Goal: Information Seeking & Learning: Understand process/instructions

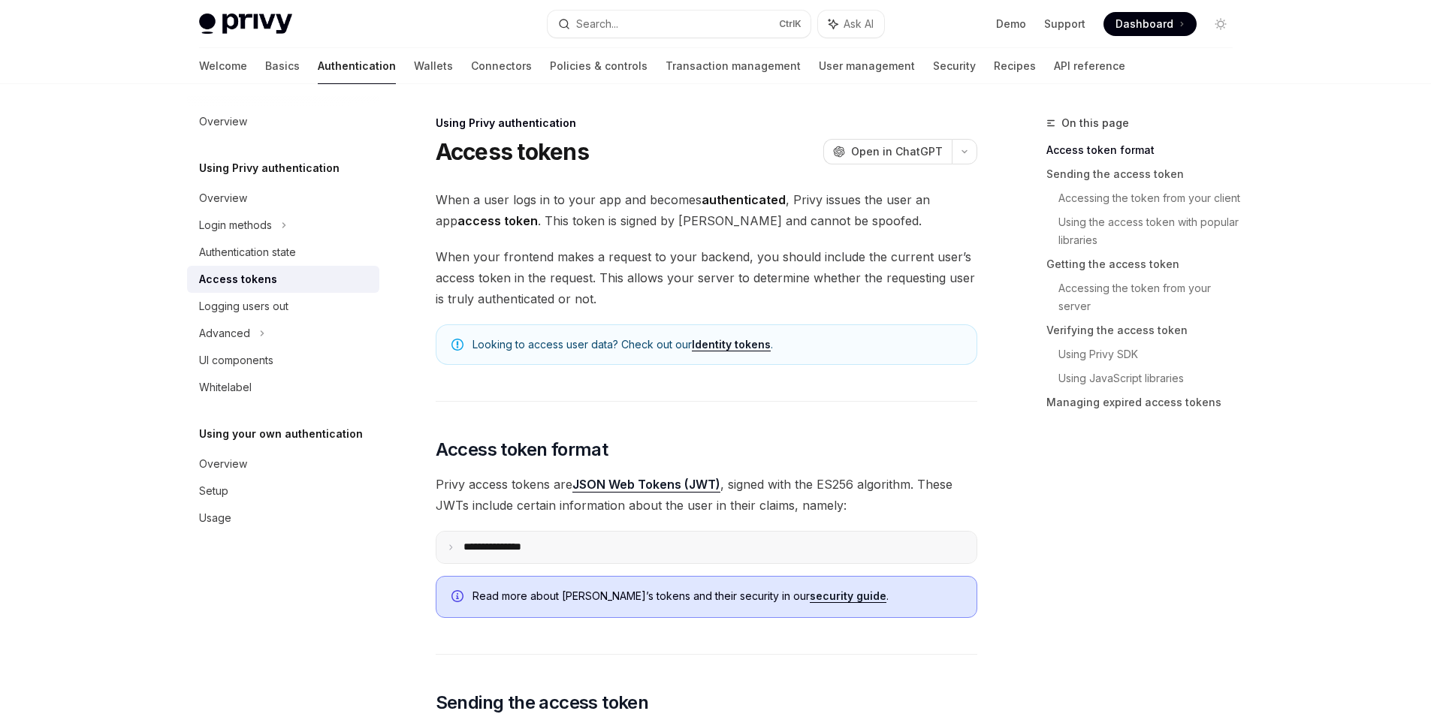
scroll to position [270, 0]
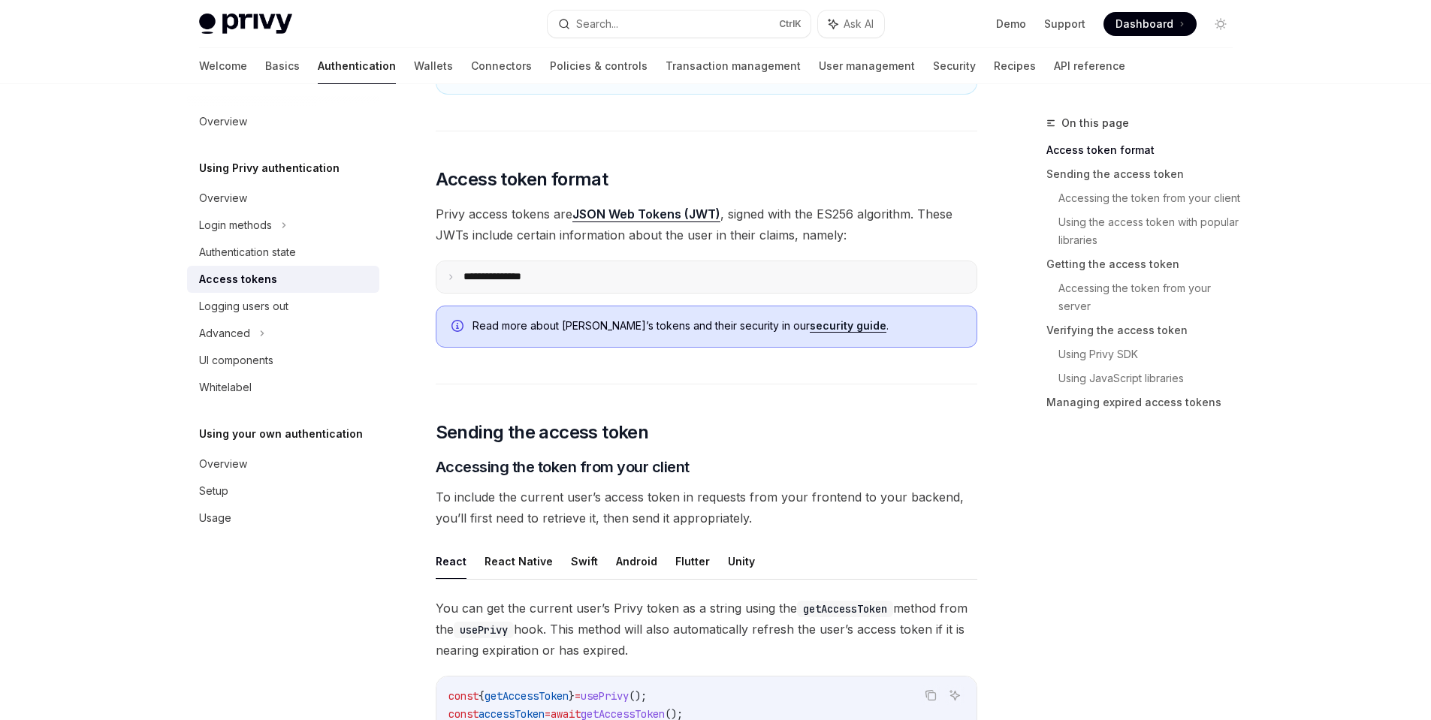
click at [664, 275] on summary "**********" at bounding box center [706, 277] width 540 height 32
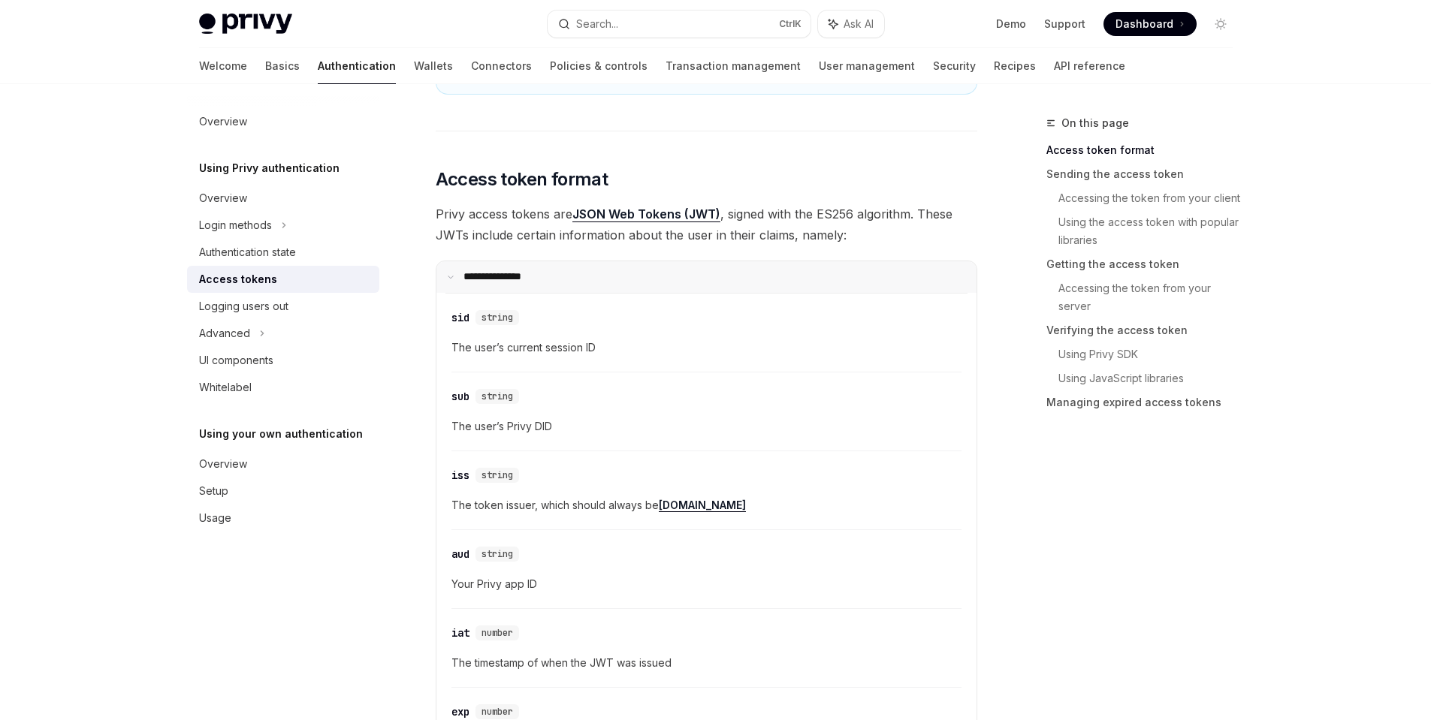
click at [664, 276] on summary "**********" at bounding box center [706, 277] width 540 height 32
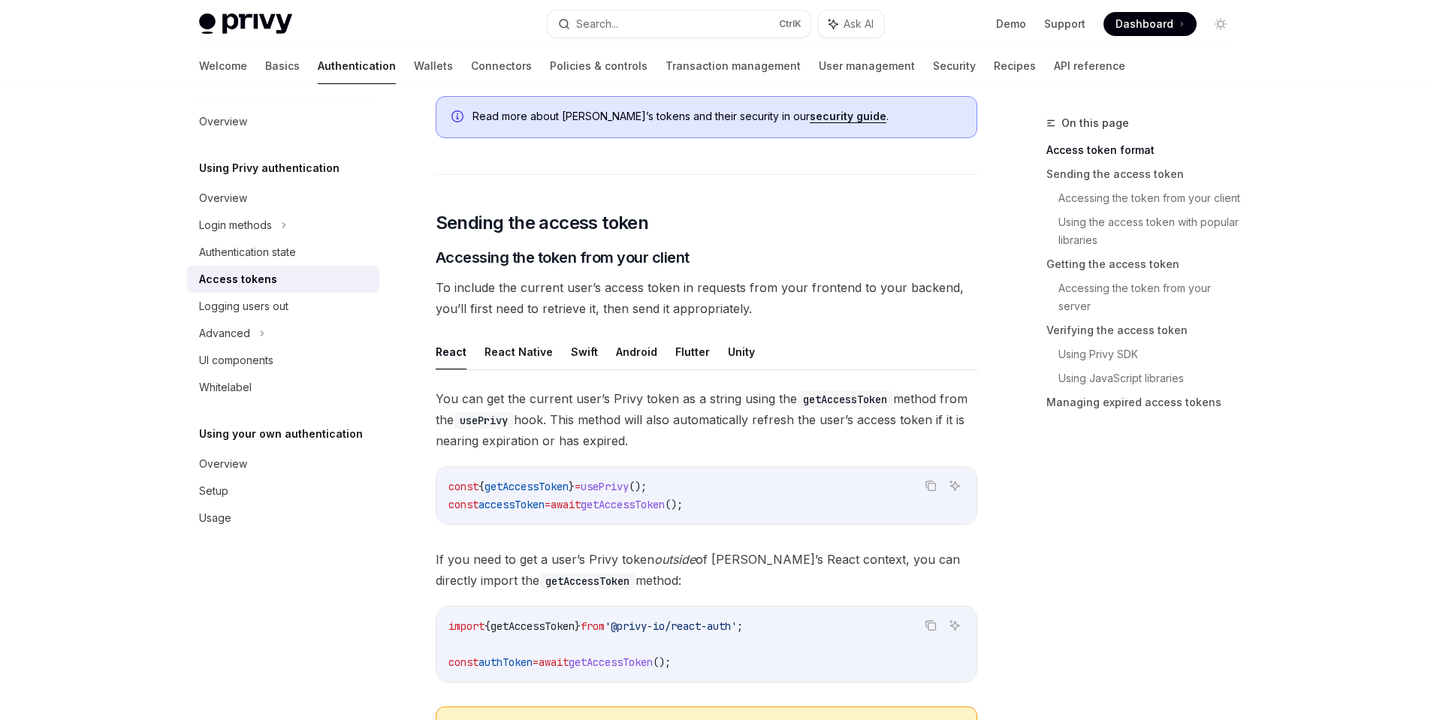
scroll to position [541, 0]
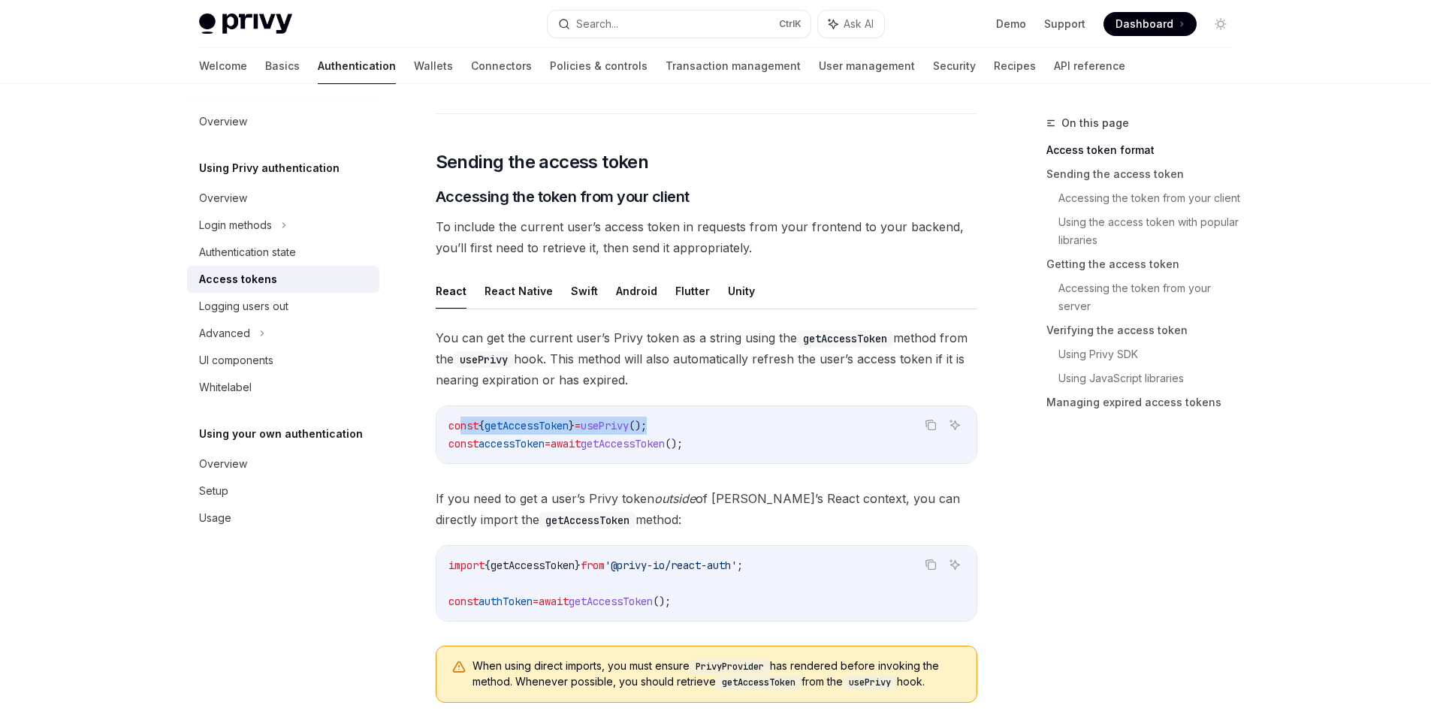
drag, startPoint x: 762, startPoint y: 434, endPoint x: 462, endPoint y: 425, distance: 300.5
click at [462, 425] on code "const { getAccessToken } = usePrivy (); const accessToken = await getAccessToke…" at bounding box center [706, 435] width 516 height 36
click at [737, 446] on code "const { getAccessToken } = usePrivy (); const accessToken = await getAccessToke…" at bounding box center [706, 435] width 516 height 36
drag, startPoint x: 527, startPoint y: 421, endPoint x: 409, endPoint y: 406, distance: 119.6
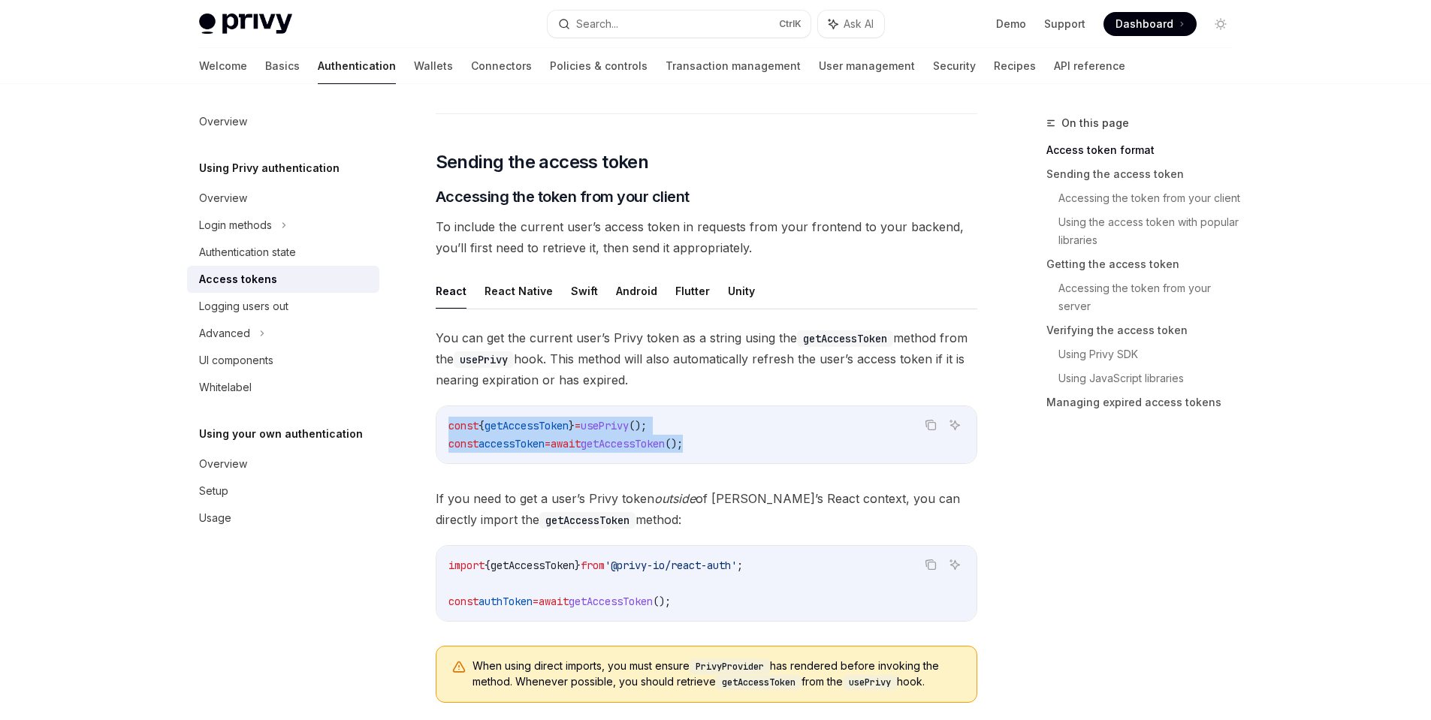
click at [665, 444] on span "getAccessToken" at bounding box center [623, 444] width 84 height 14
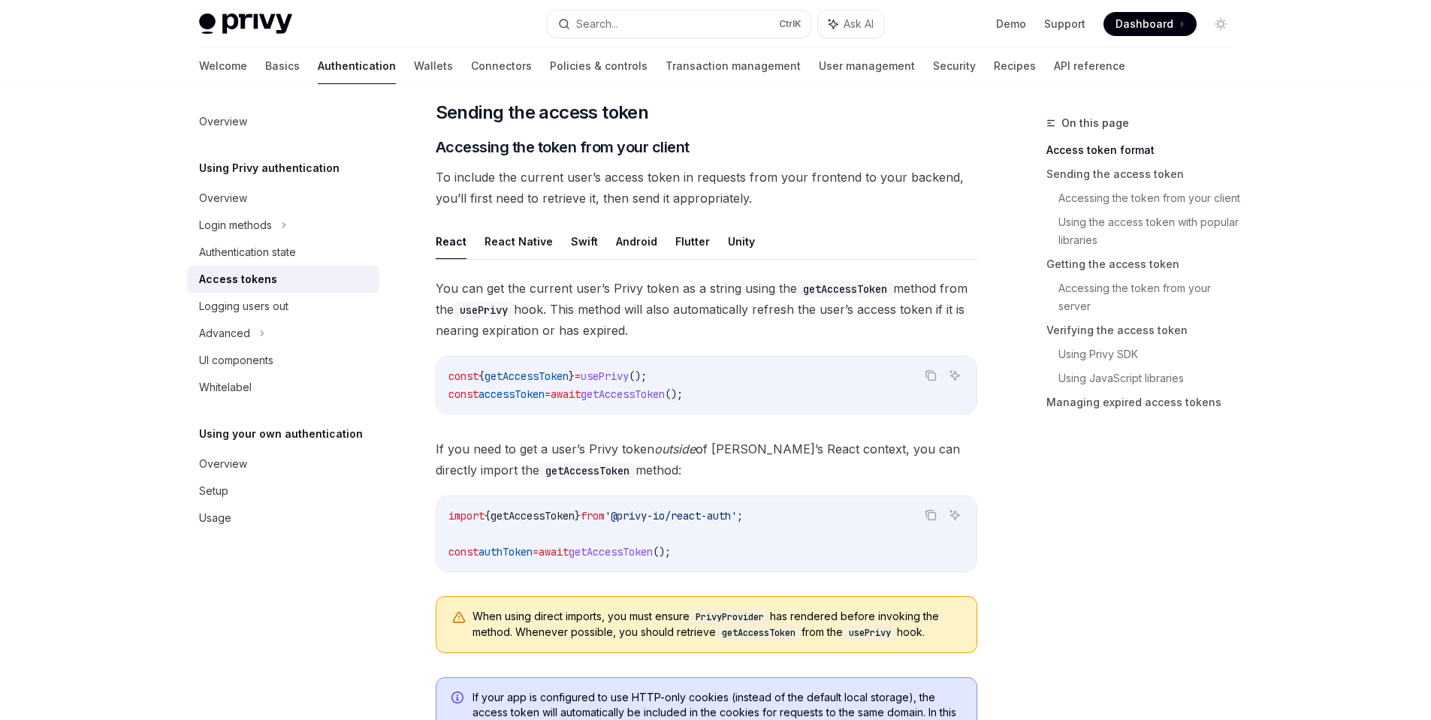
scroll to position [631, 0]
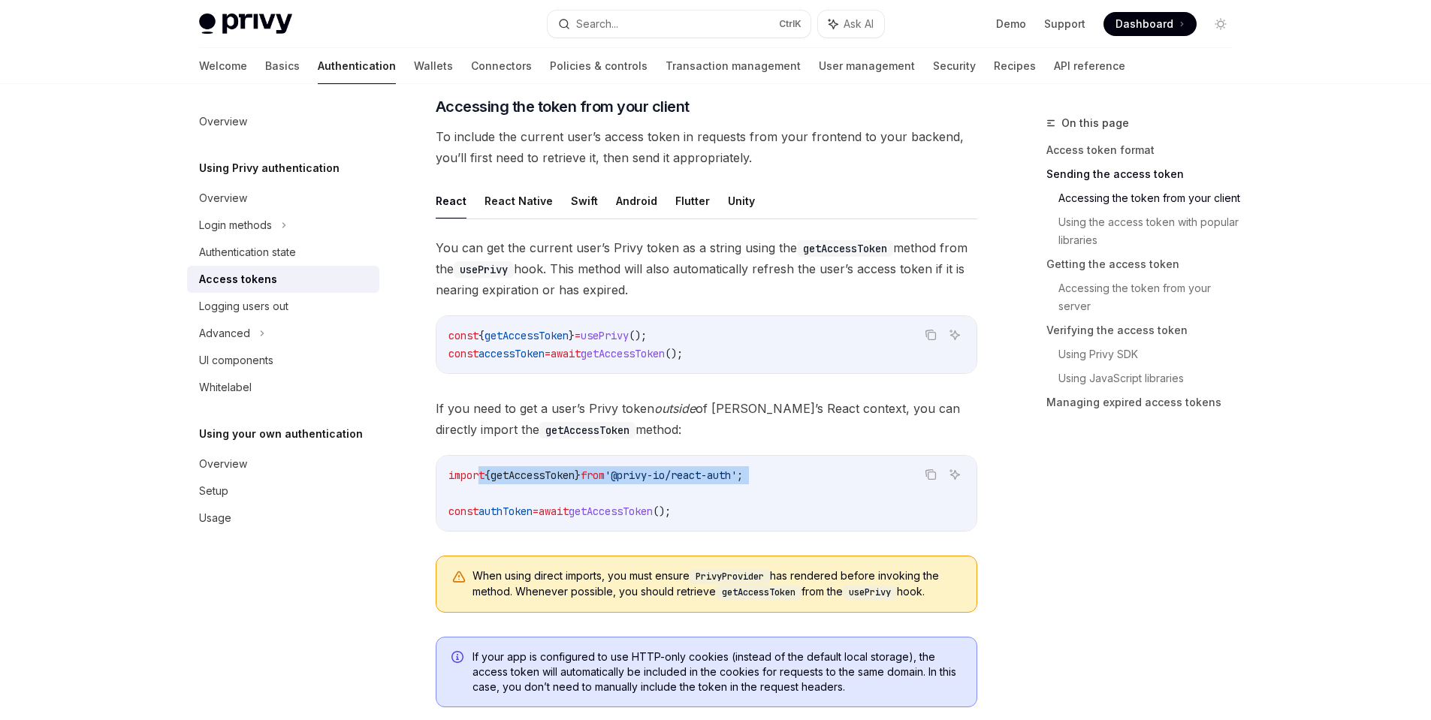
drag, startPoint x: 512, startPoint y: 484, endPoint x: 477, endPoint y: 480, distance: 35.6
click at [477, 480] on code "import { getAccessToken } from '@privy-io/react-auth' ; const authToken = await…" at bounding box center [706, 493] width 516 height 54
click at [739, 492] on code "import { getAccessToken } from '@privy-io/react-auth' ; const authToken = await…" at bounding box center [706, 493] width 516 height 54
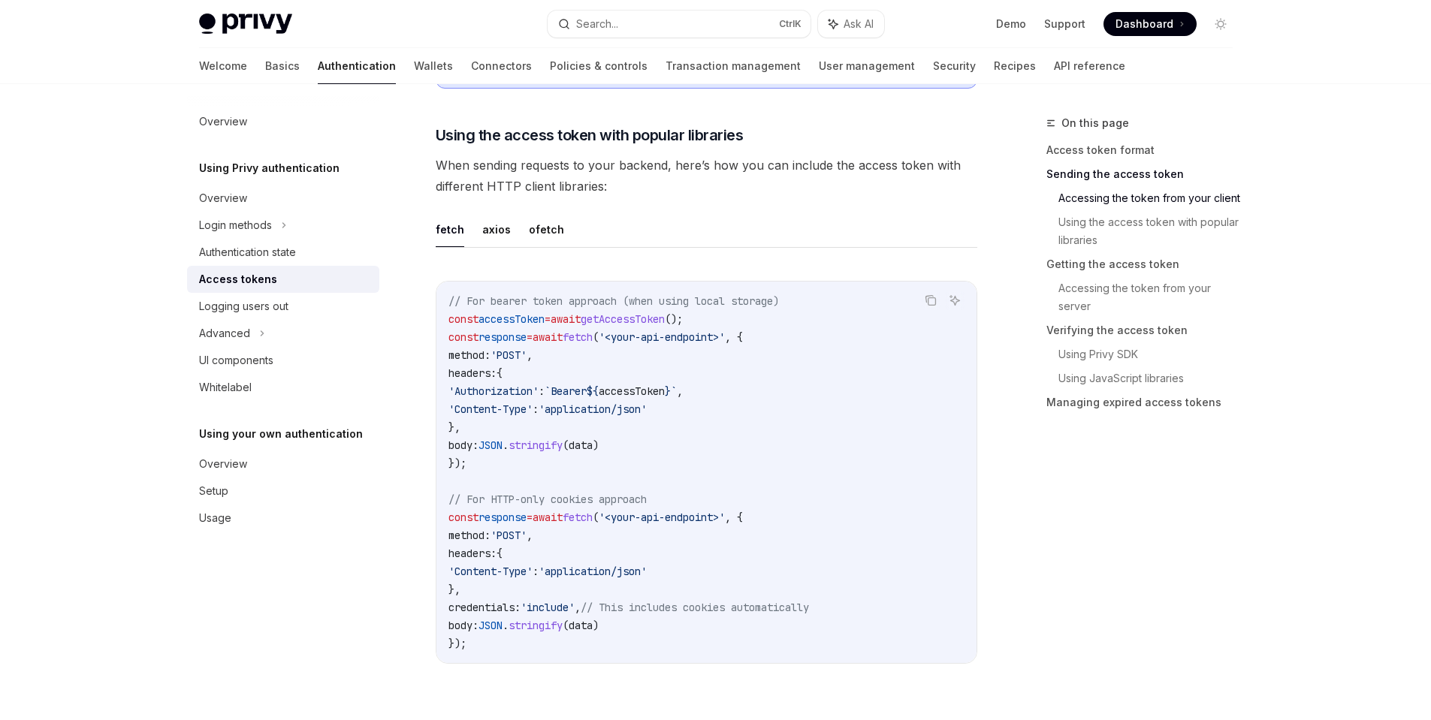
scroll to position [1262, 0]
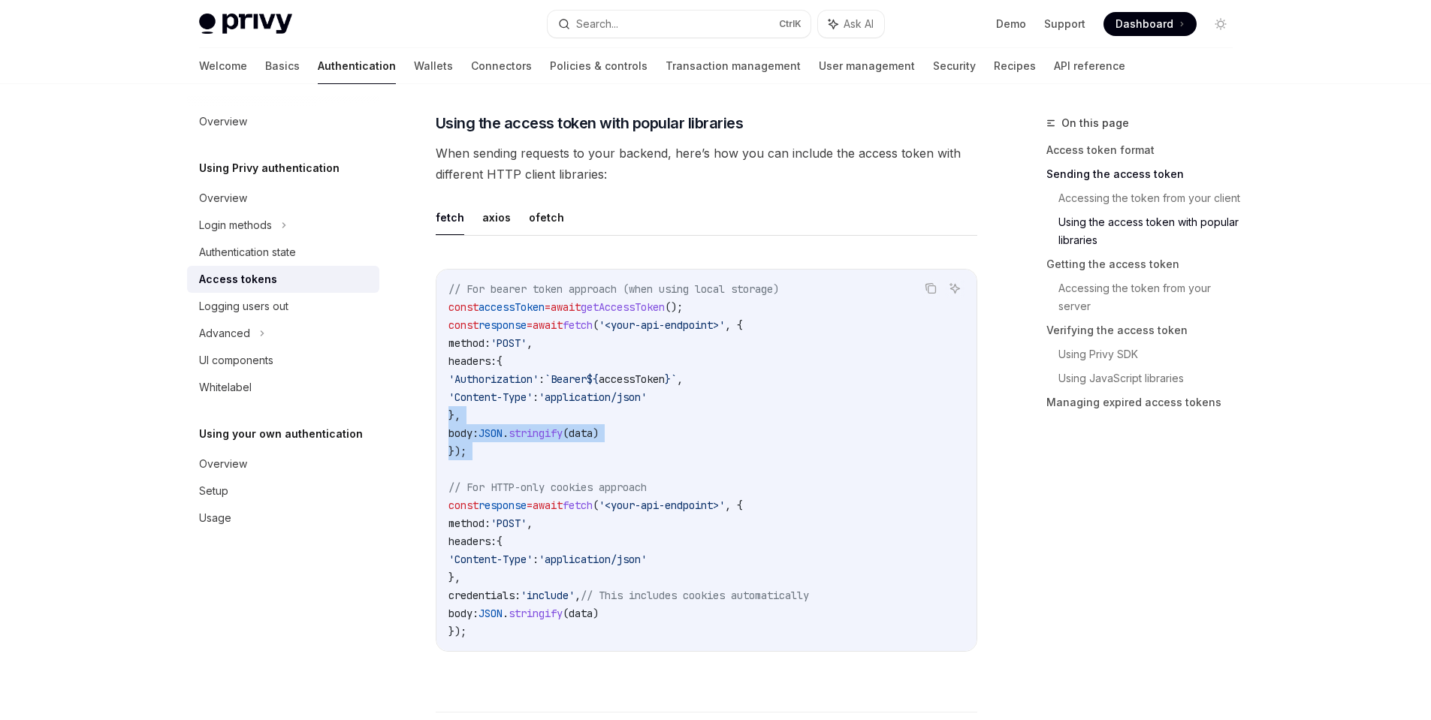
drag, startPoint x: 471, startPoint y: 444, endPoint x: 400, endPoint y: 393, distance: 87.1
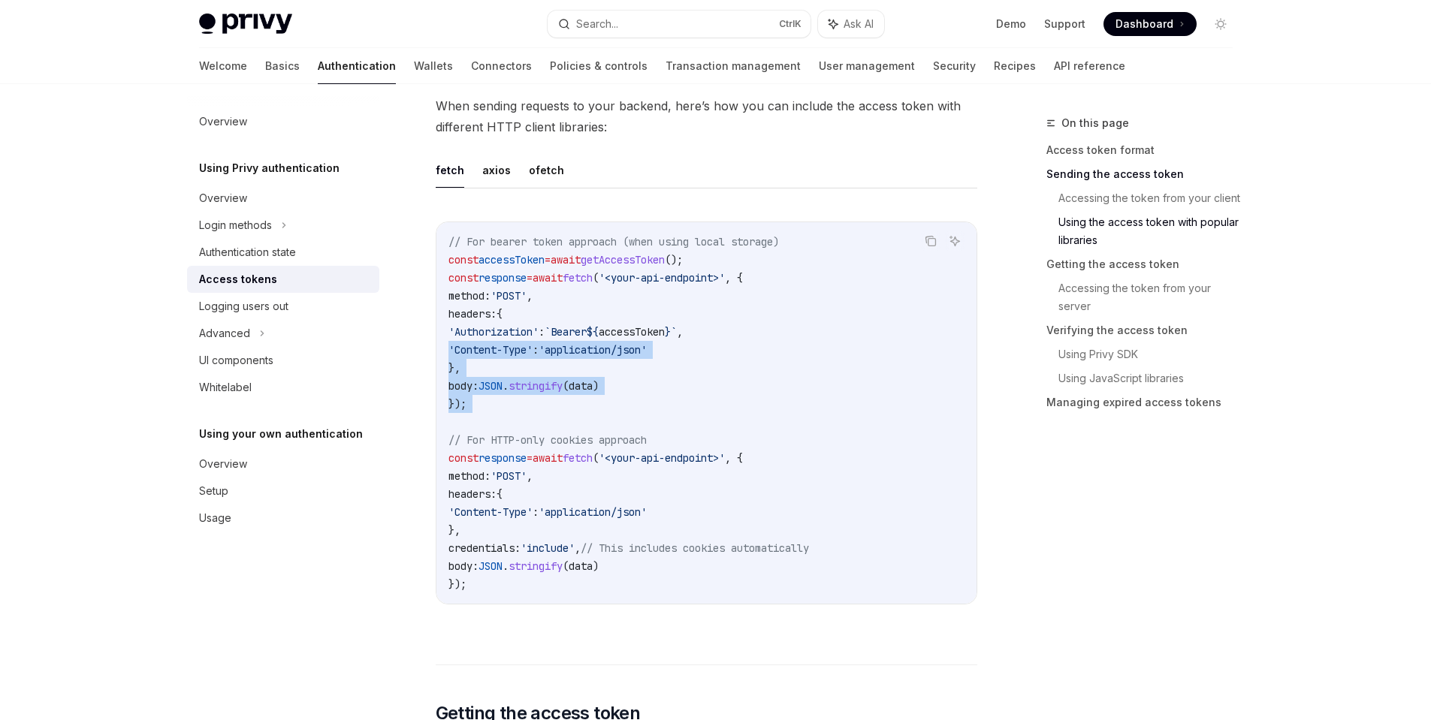
scroll to position [1442, 0]
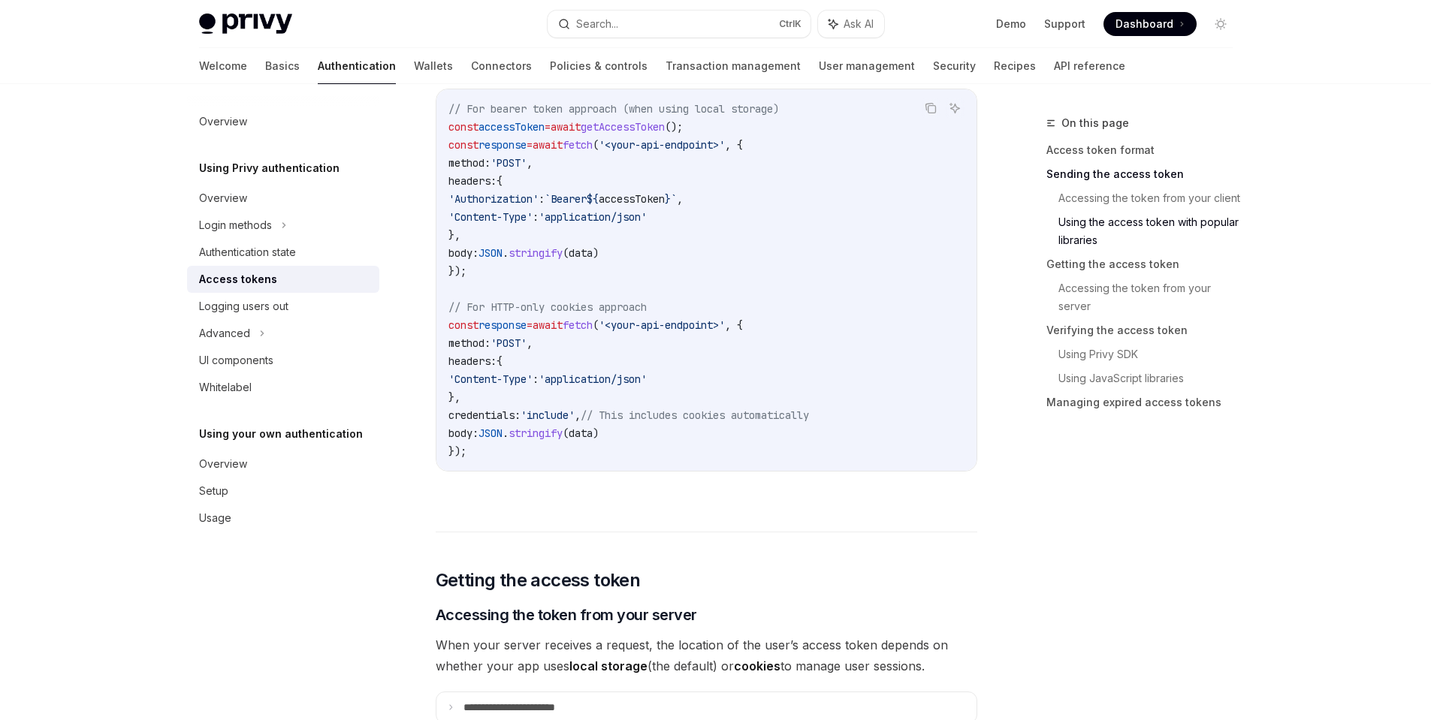
click at [724, 457] on code "// For bearer token approach (when using local storage) const accessToken = awa…" at bounding box center [706, 280] width 516 height 360
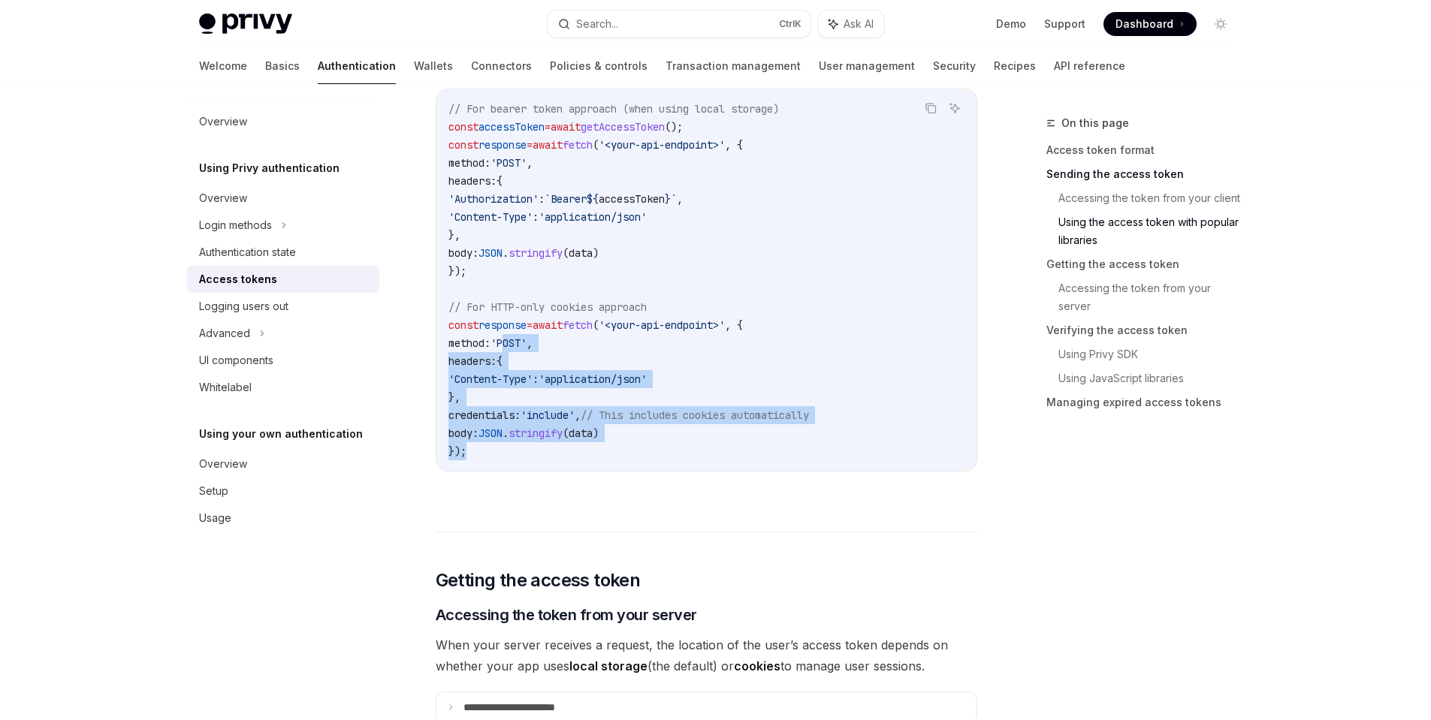
drag, startPoint x: 731, startPoint y: 443, endPoint x: 481, endPoint y: 336, distance: 271.9
click at [484, 335] on code "// For bearer token approach (when using local storage) const accessToken = awa…" at bounding box center [706, 280] width 516 height 360
click at [748, 408] on code "// For bearer token approach (when using local storage) const accessToken = awa…" at bounding box center [706, 280] width 516 height 360
drag, startPoint x: 769, startPoint y: 457, endPoint x: 528, endPoint y: 344, distance: 266.1
click at [528, 344] on code "// For bearer token approach (when using local storage) const accessToken = awa…" at bounding box center [706, 280] width 516 height 360
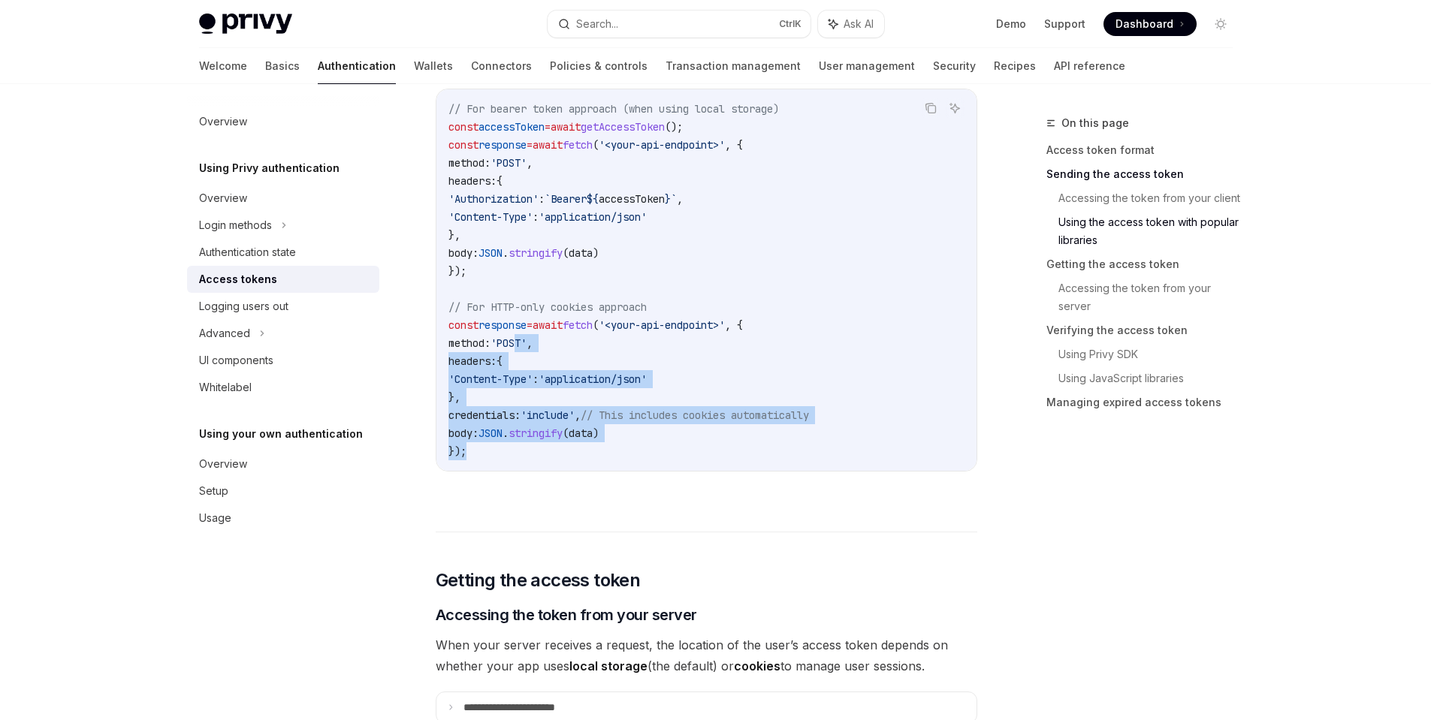
click at [761, 421] on span "// This includes cookies automatically" at bounding box center [695, 416] width 228 height 14
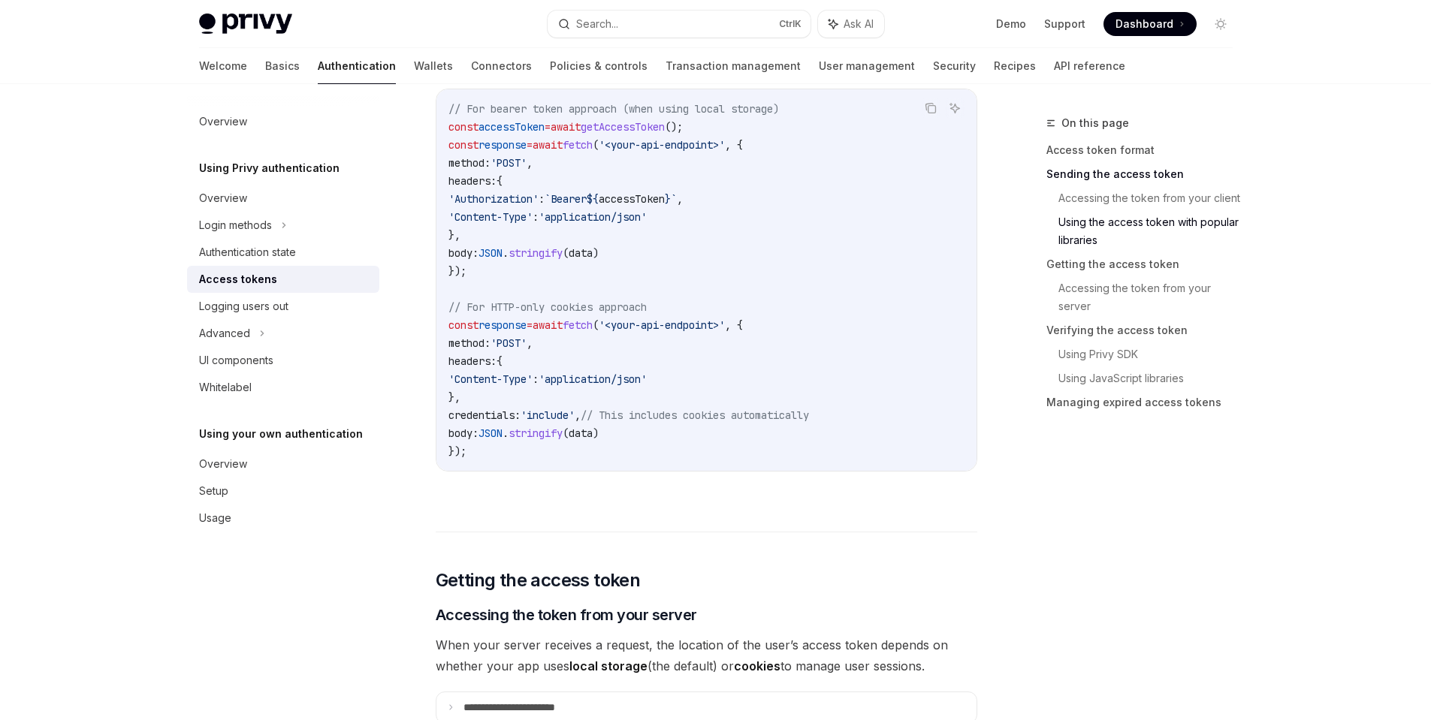
drag, startPoint x: 670, startPoint y: 367, endPoint x: 579, endPoint y: 339, distance: 95.0
click at [594, 342] on code "// For bearer token approach (when using local storage) const accessToken = awa…" at bounding box center [706, 280] width 516 height 360
click at [764, 411] on span "// This includes cookies automatically" at bounding box center [695, 416] width 228 height 14
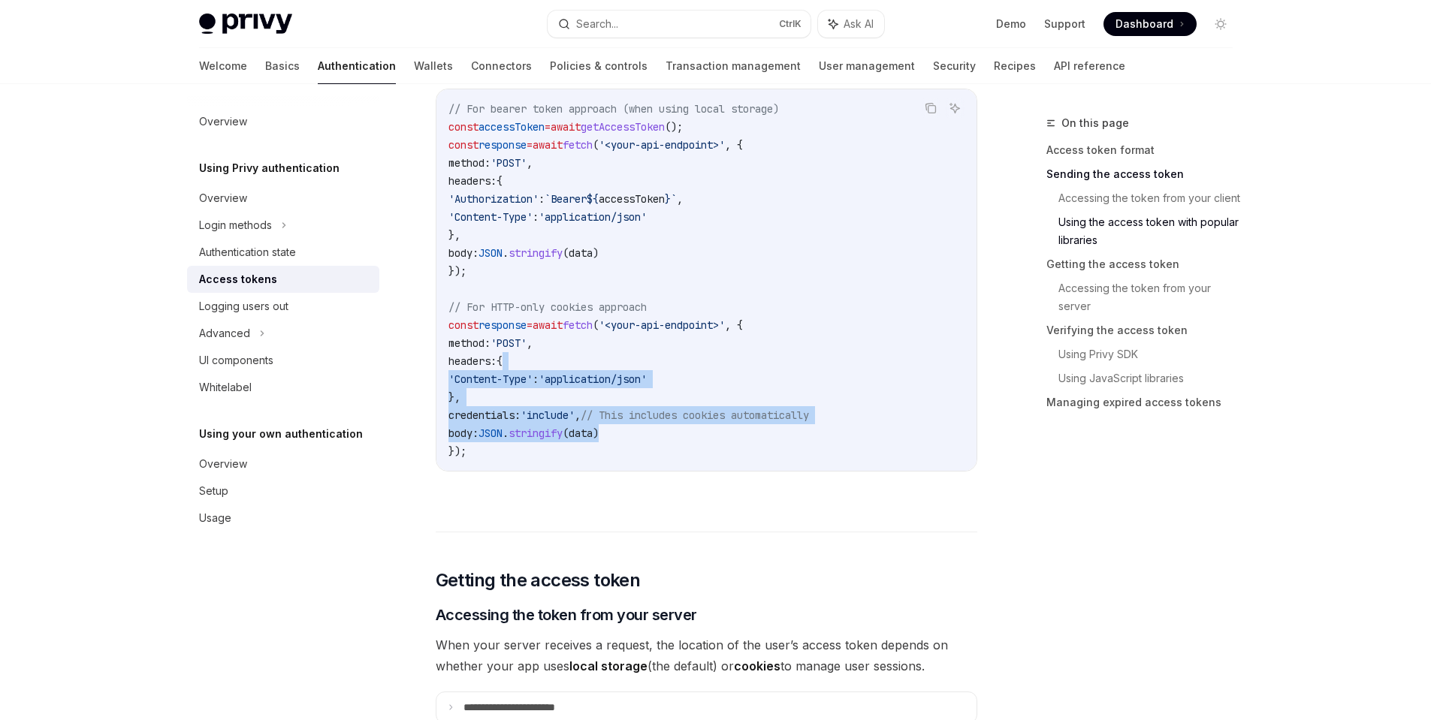
drag, startPoint x: 775, startPoint y: 442, endPoint x: 479, endPoint y: 339, distance: 313.3
click at [514, 344] on code "// For bearer token approach (when using local storage) const accessToken = awa…" at bounding box center [706, 280] width 516 height 360
click at [773, 412] on span "// This includes cookies automatically" at bounding box center [695, 416] width 228 height 14
drag, startPoint x: 686, startPoint y: 394, endPoint x: 446, endPoint y: 258, distance: 276.1
click at [458, 263] on code "// For bearer token approach (when using local storage) const accessToken = awa…" at bounding box center [706, 280] width 516 height 360
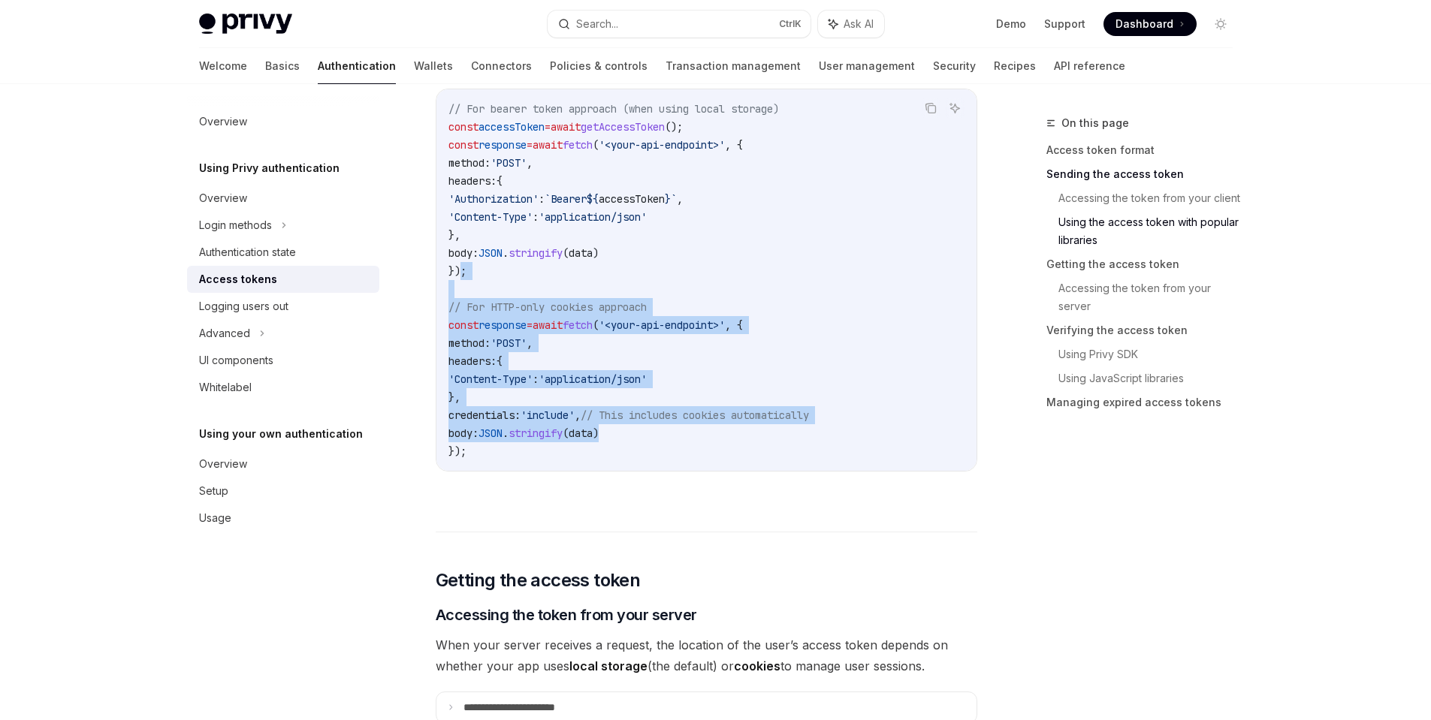
click at [721, 351] on code "// For bearer token approach (when using local storage) const accessToken = awa…" at bounding box center [706, 280] width 516 height 360
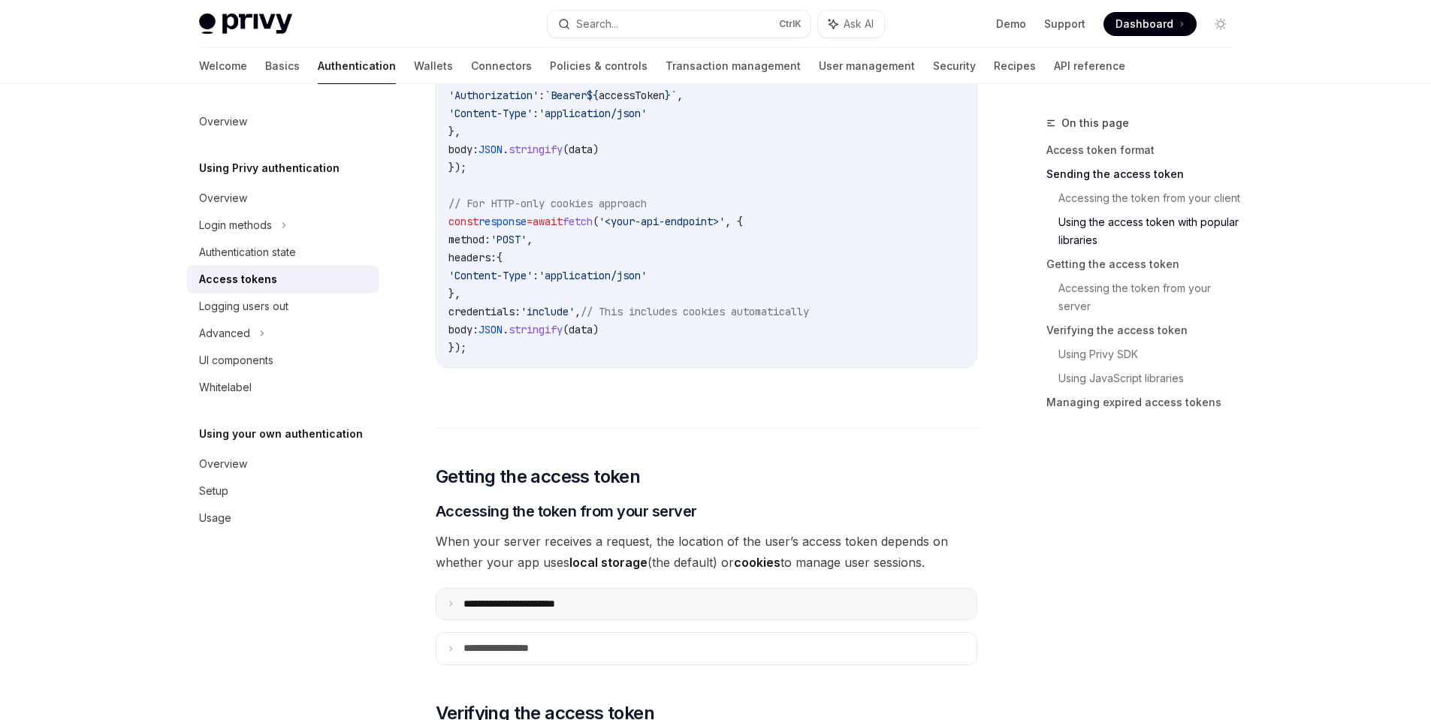
scroll to position [1802, 0]
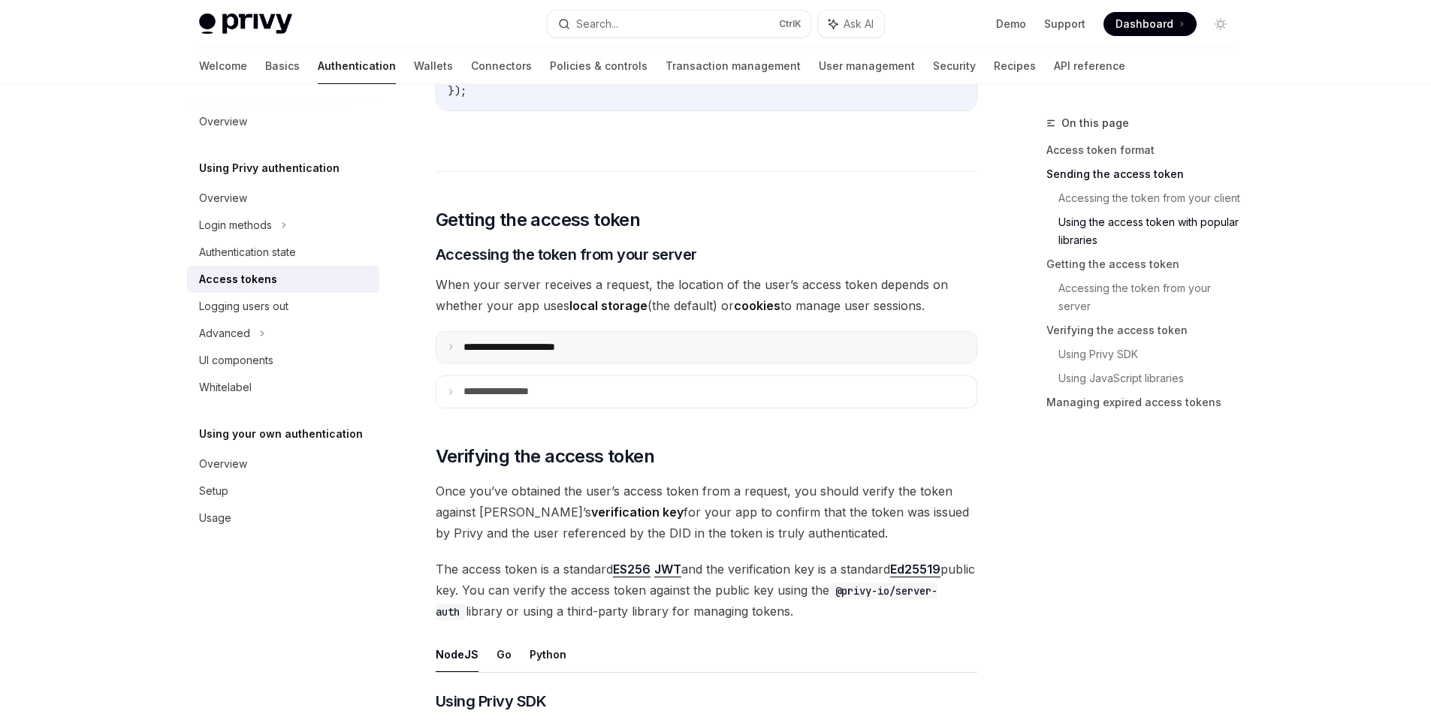
click at [713, 353] on summary "**********" at bounding box center [706, 348] width 540 height 32
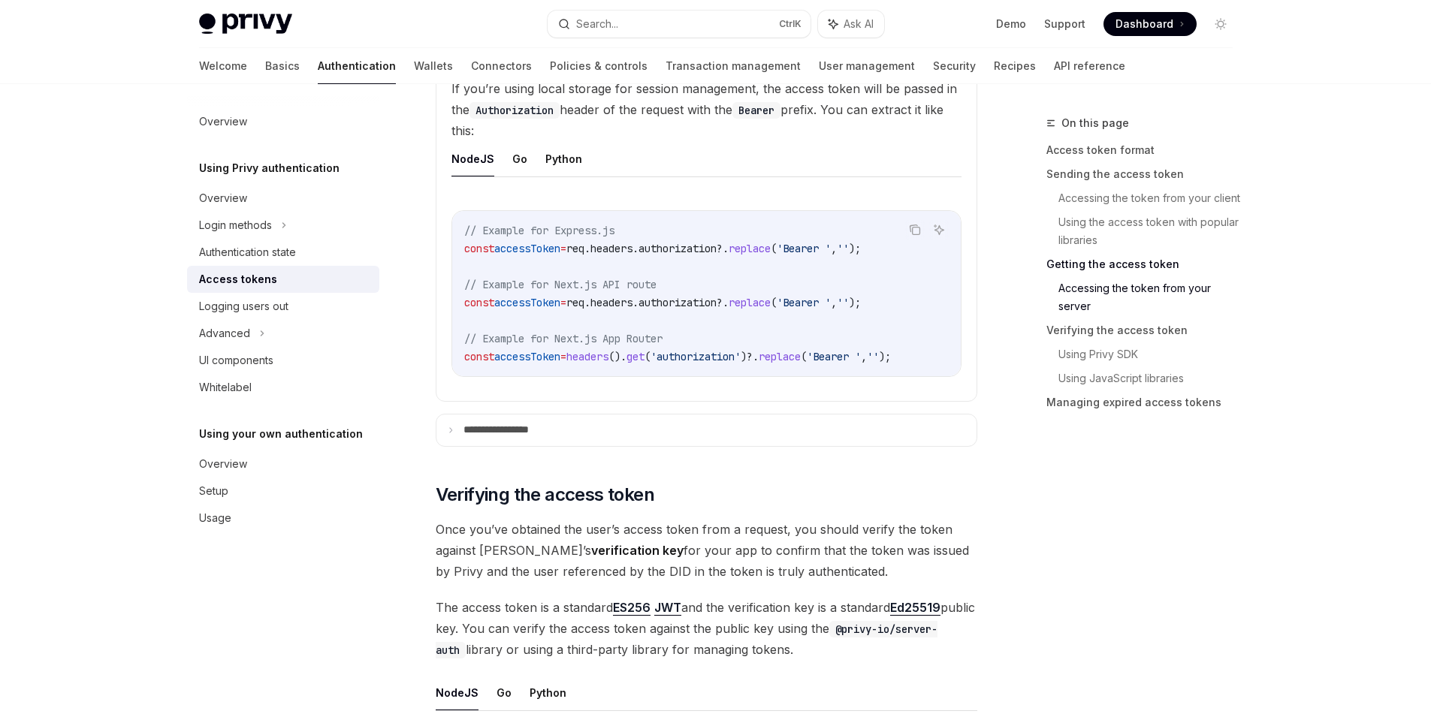
scroll to position [1983, 0]
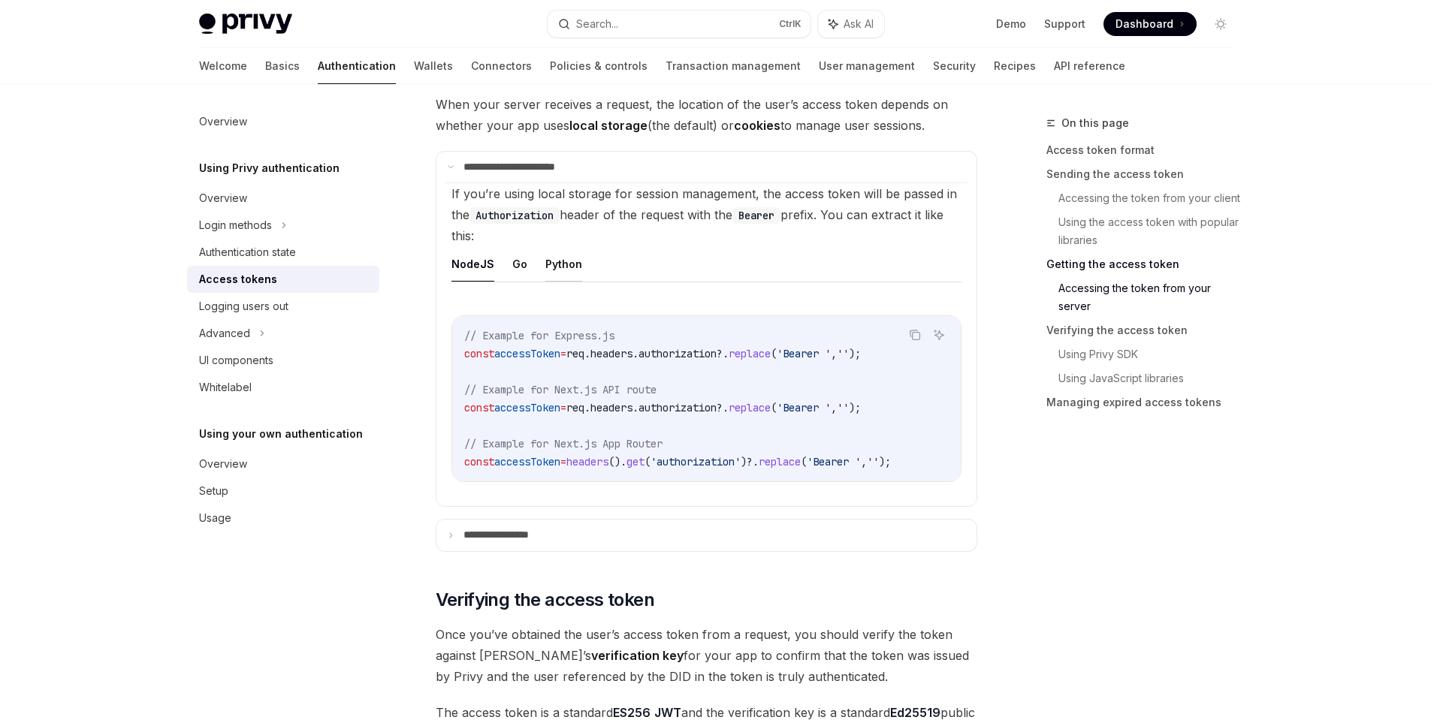
click at [578, 273] on ul "NodeJS Go Python" at bounding box center [706, 264] width 510 height 36
click at [559, 265] on button "Python" at bounding box center [563, 263] width 37 height 35
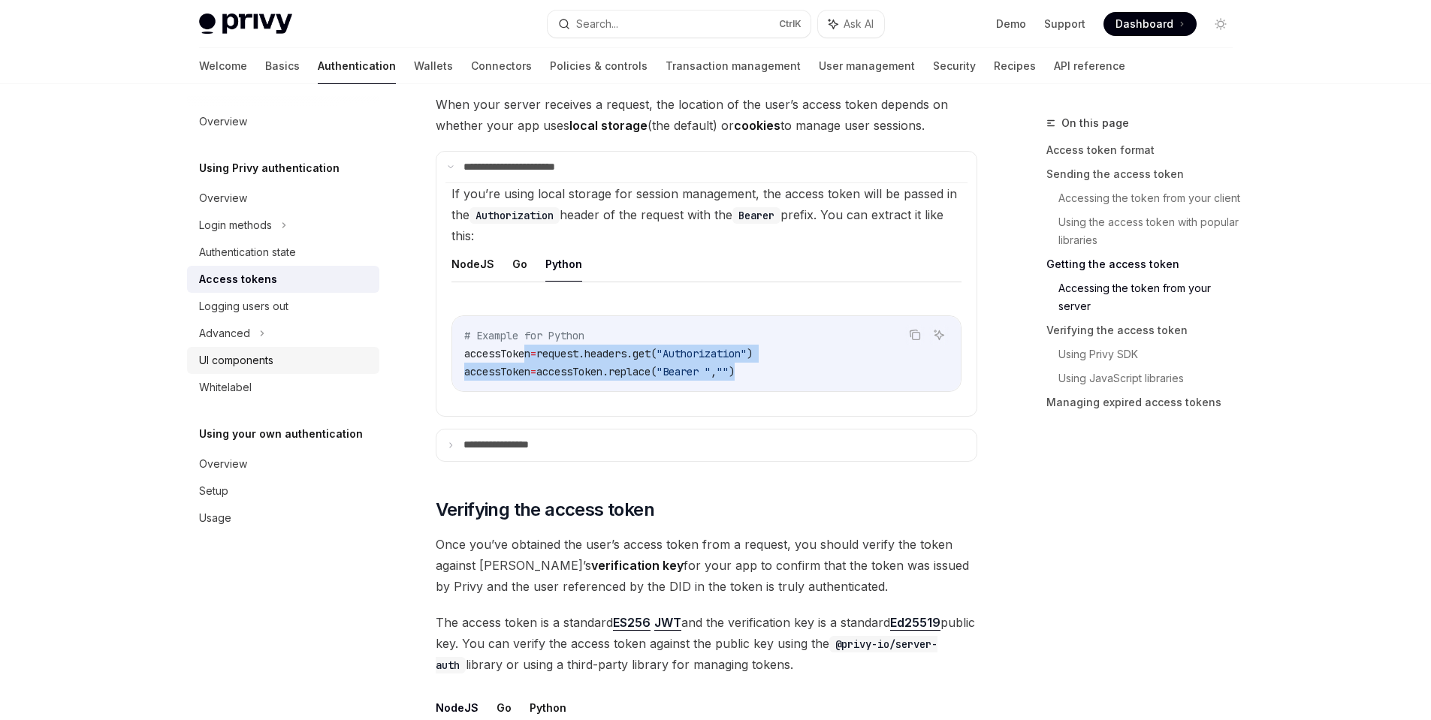
drag, startPoint x: 811, startPoint y: 372, endPoint x: 355, endPoint y: 351, distance: 456.3
click at [391, 347] on div "Overview Using Privy authentication Overview Login methods Authentication state…" at bounding box center [715, 464] width 1105 height 4724
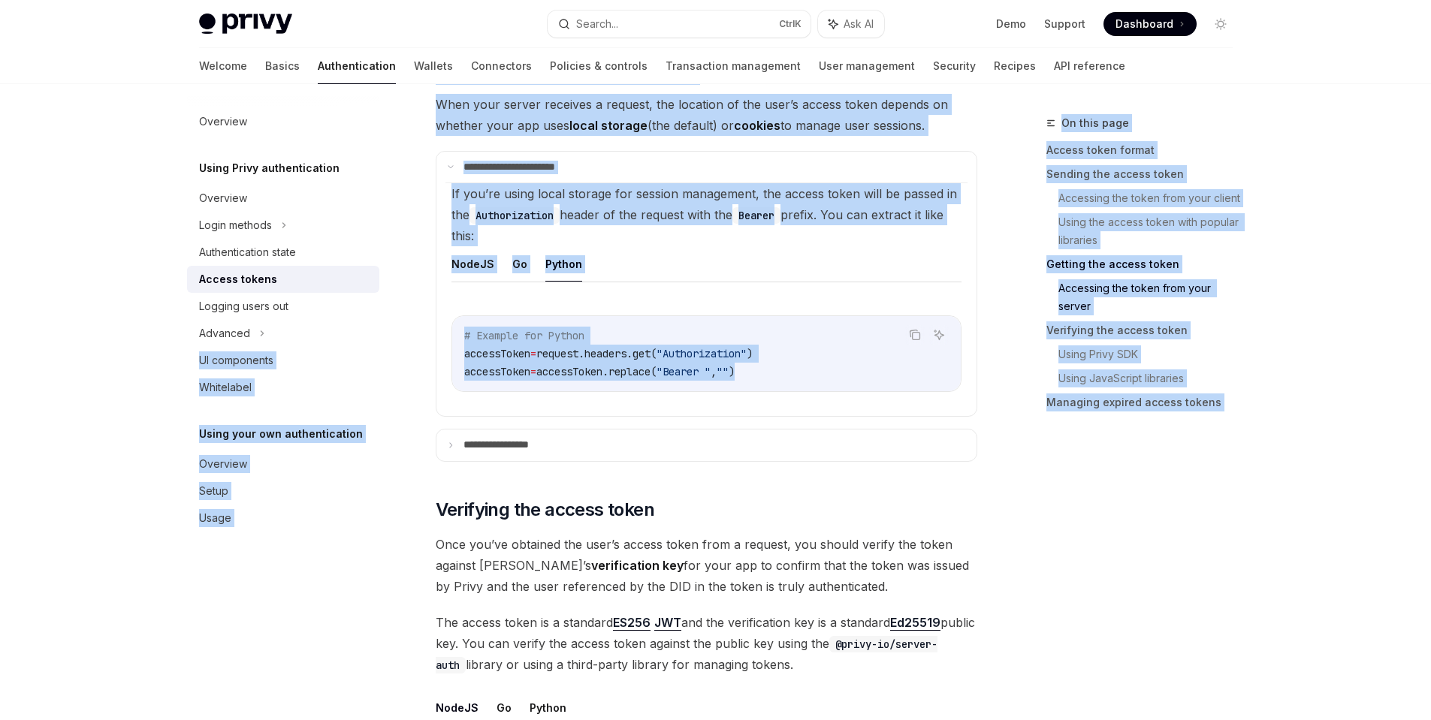
click at [842, 350] on code "# Example for Python accessToken = request.headers.get( "Authorization" ) acces…" at bounding box center [706, 354] width 484 height 54
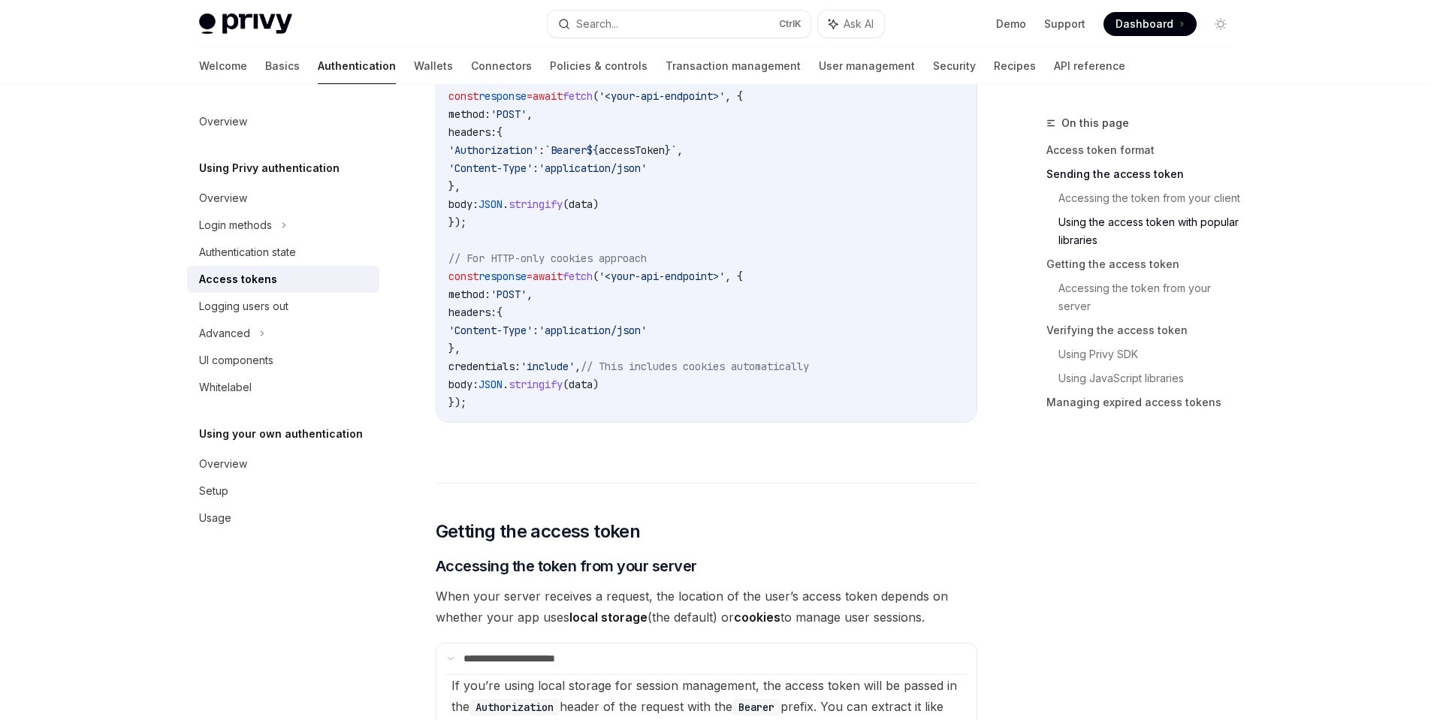
scroll to position [1172, 0]
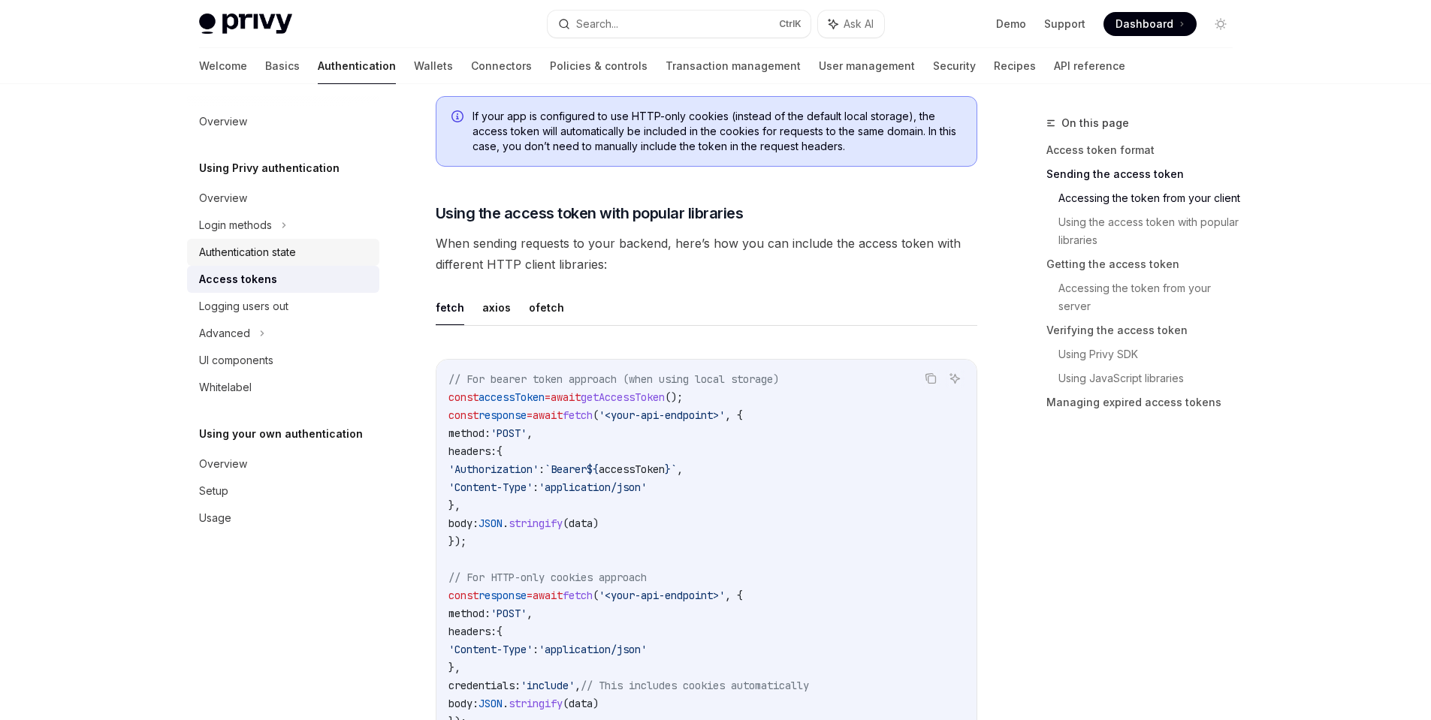
click at [276, 260] on div "Authentication state" at bounding box center [247, 252] width 97 height 18
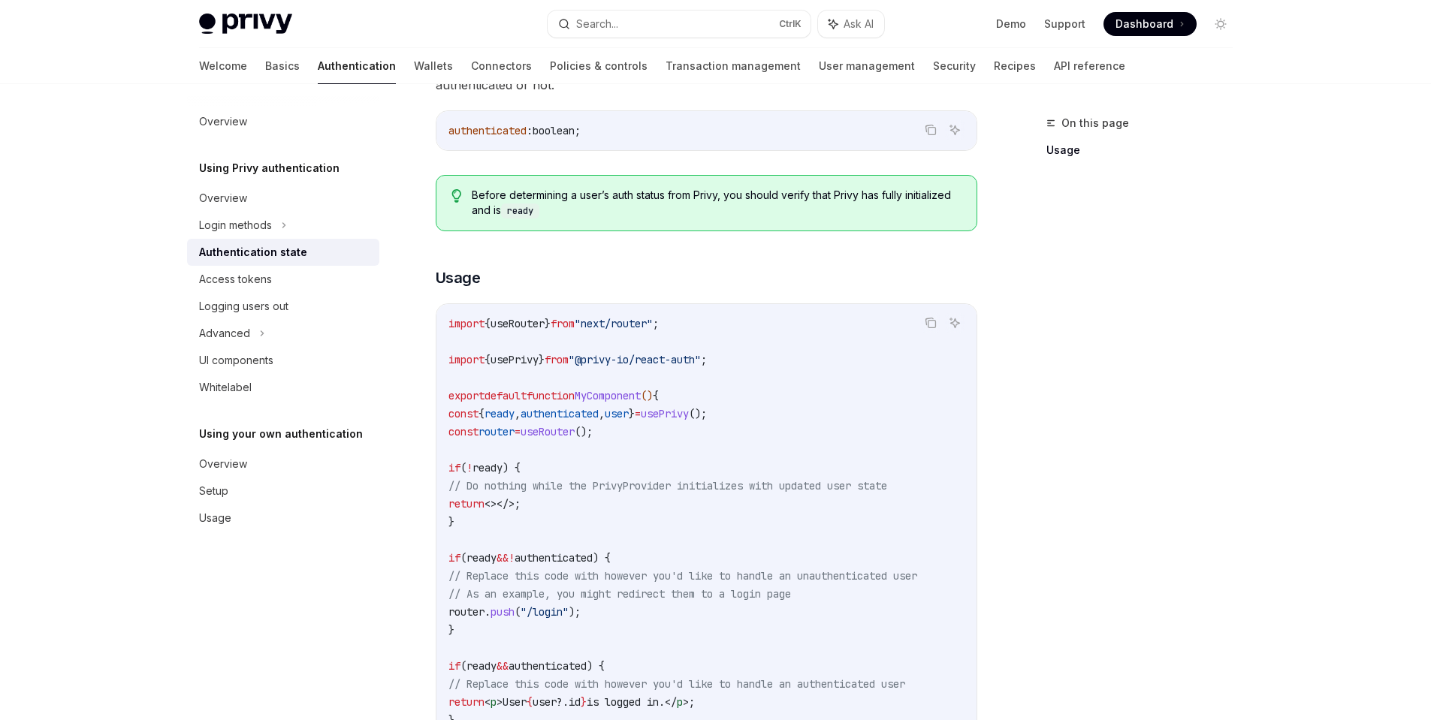
scroll to position [360, 0]
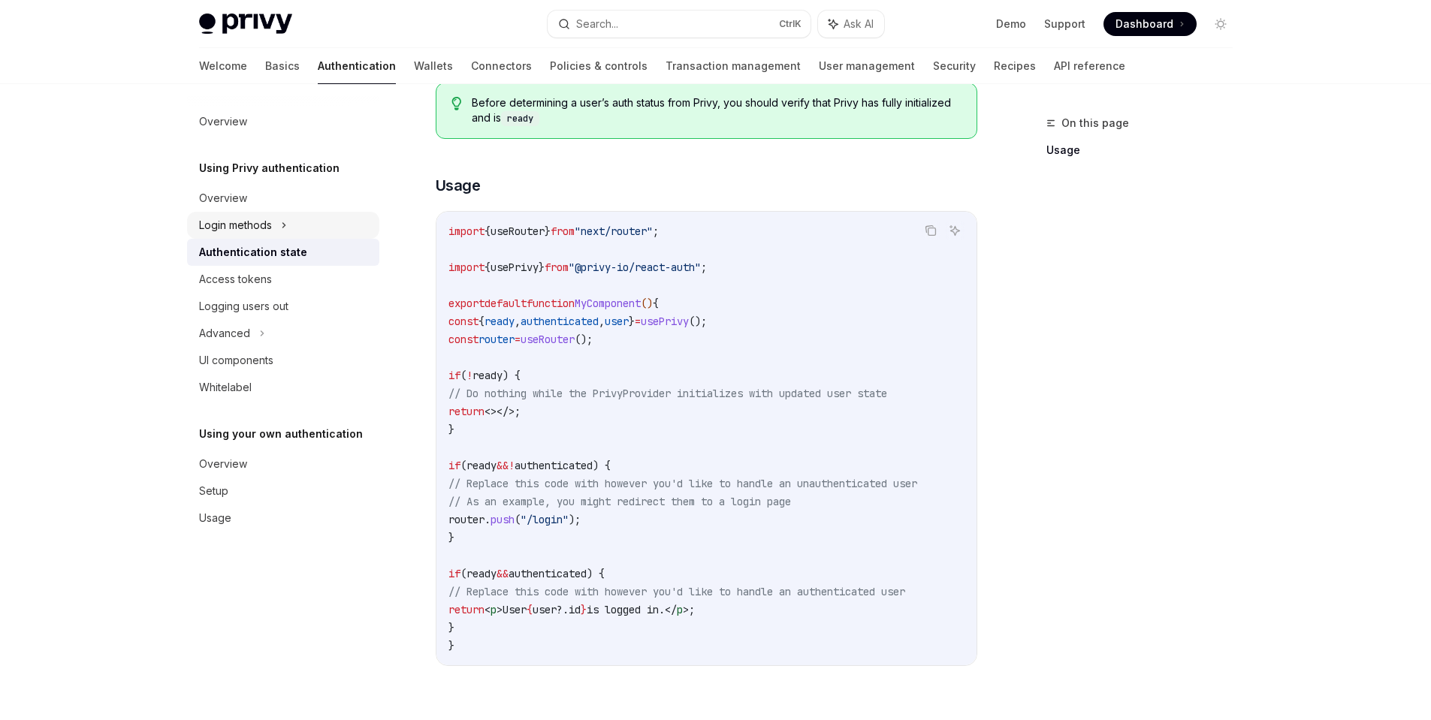
click at [308, 227] on div "Login methods" at bounding box center [283, 225] width 192 height 27
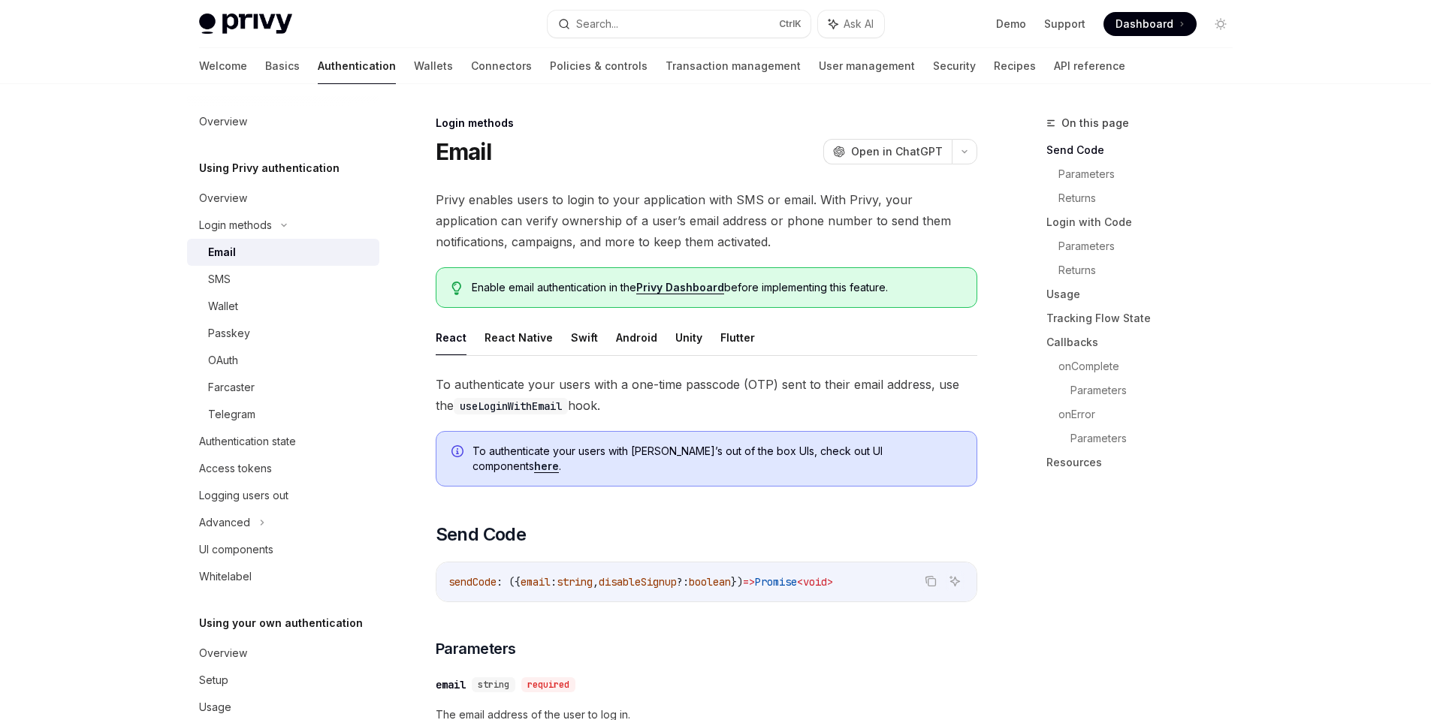
click at [291, 264] on link "Email" at bounding box center [283, 252] width 192 height 27
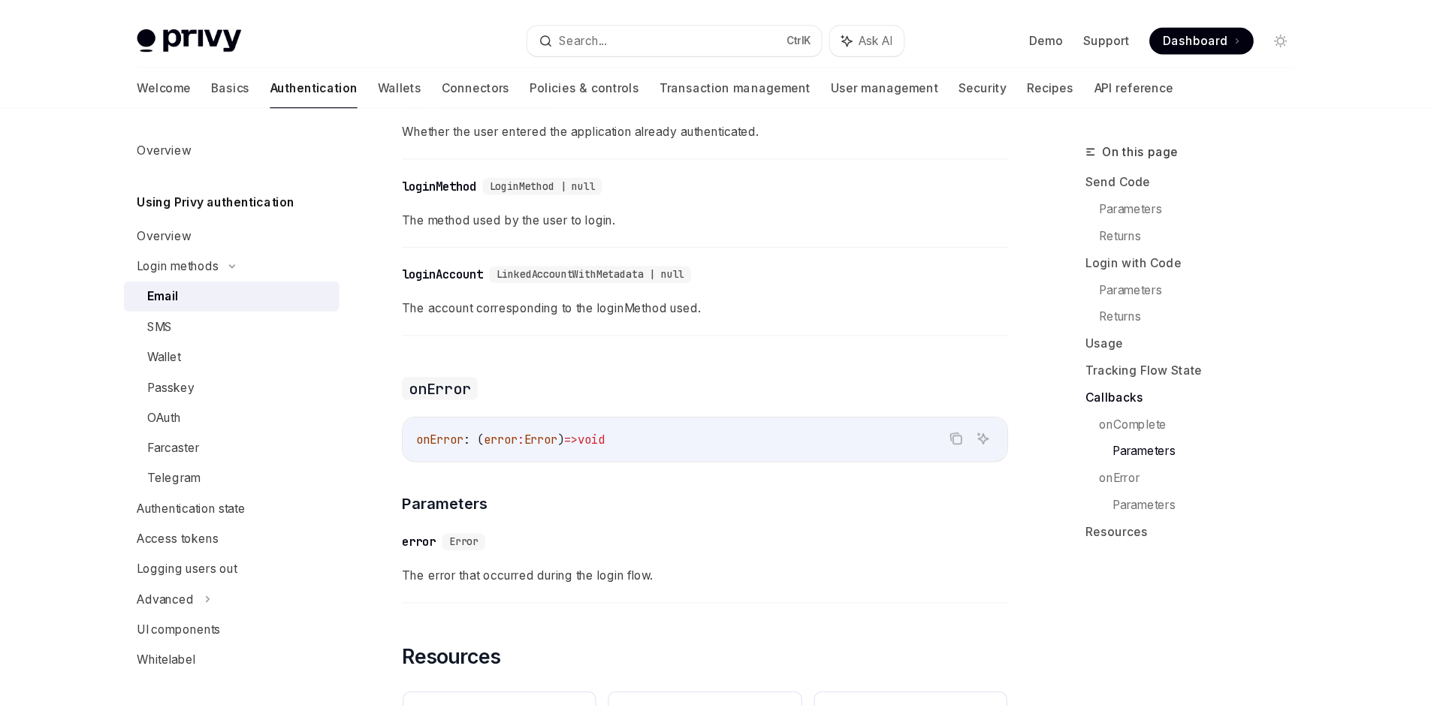
scroll to position [2613, 0]
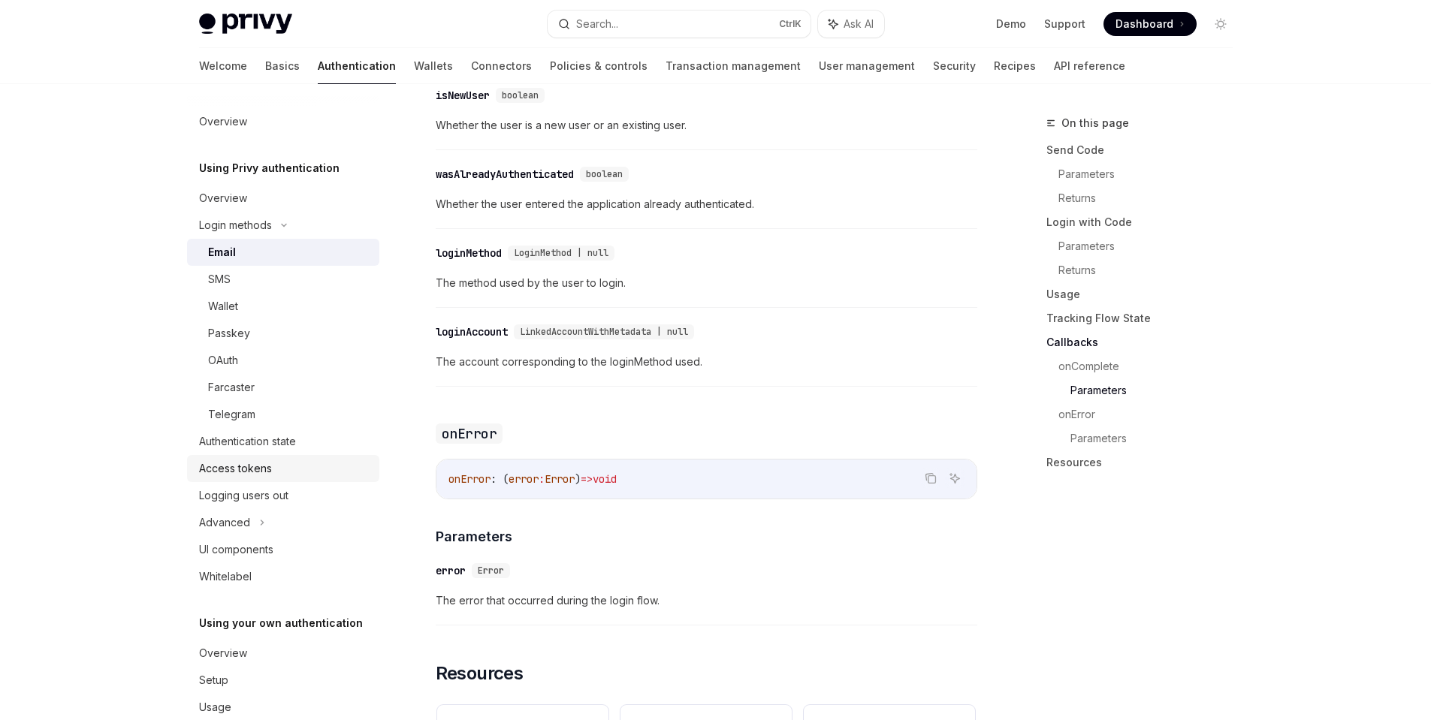
click at [272, 460] on div "Access tokens" at bounding box center [284, 469] width 171 height 18
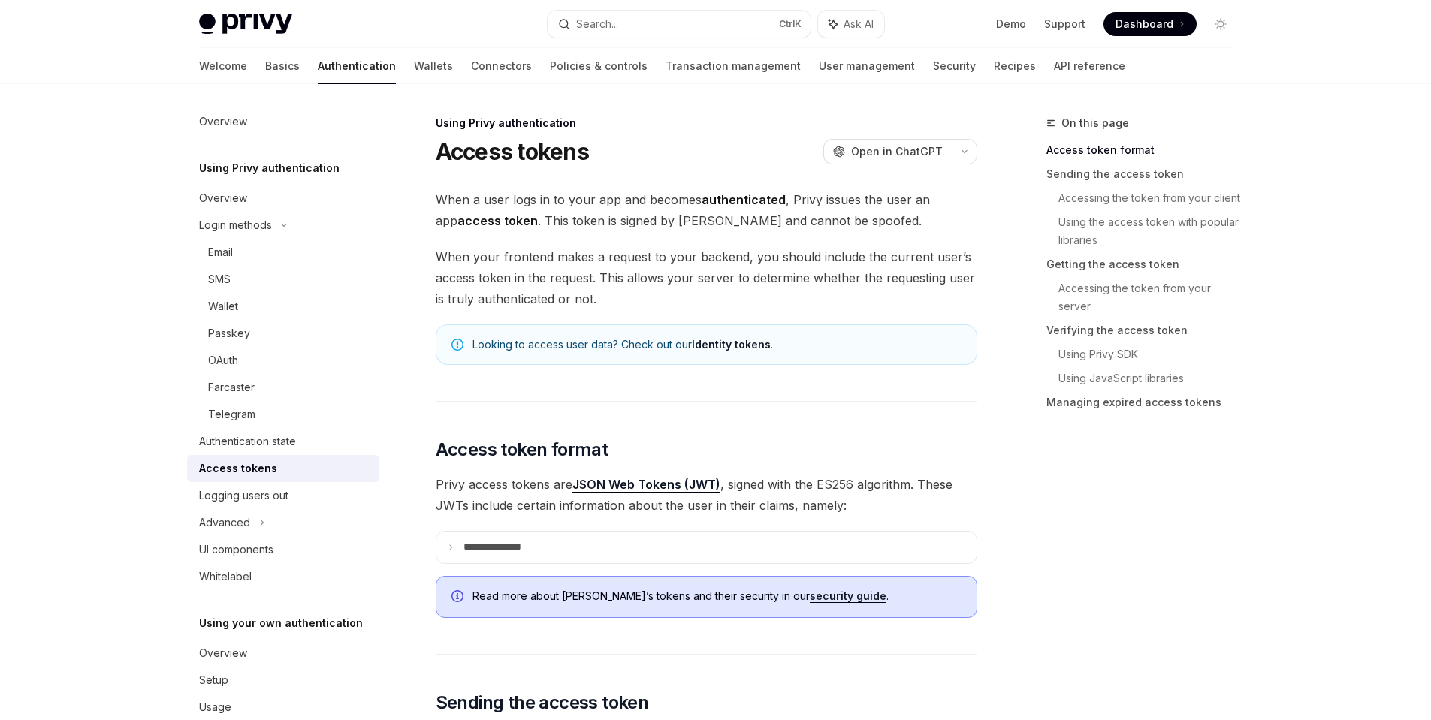
type textarea "*"
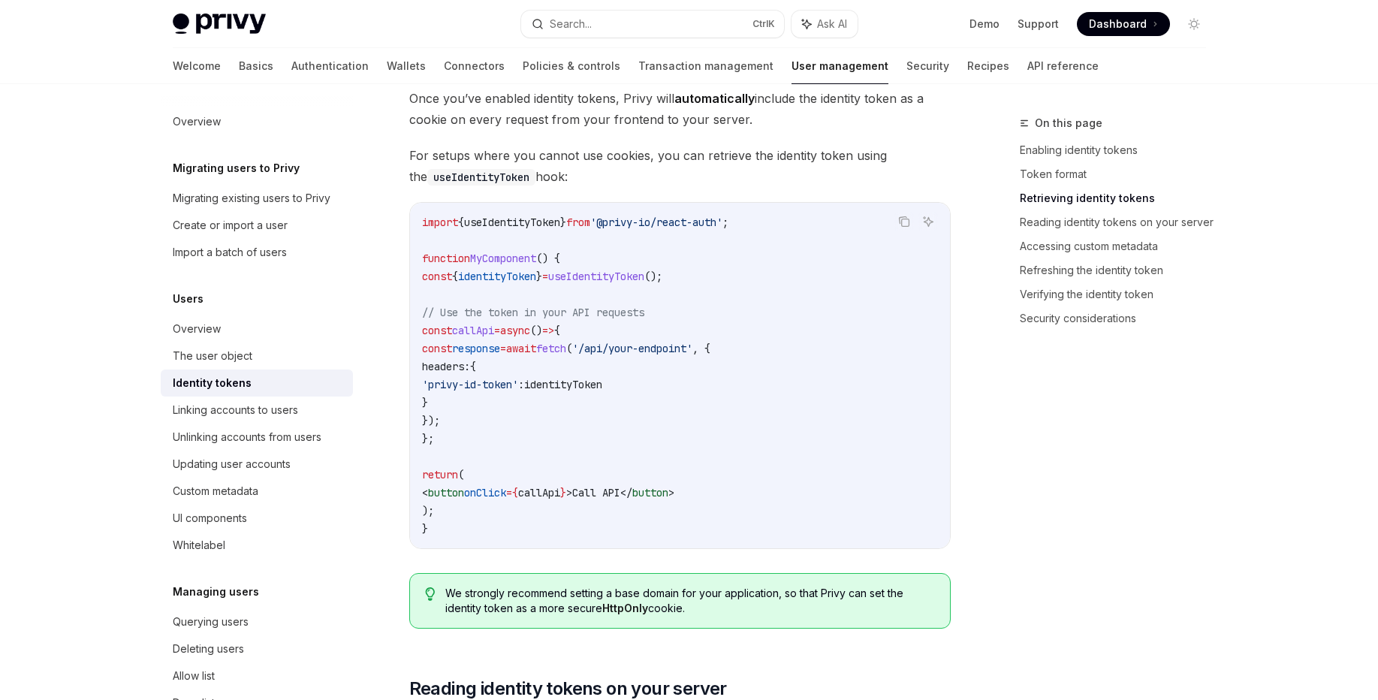
scroll to position [1352, 0]
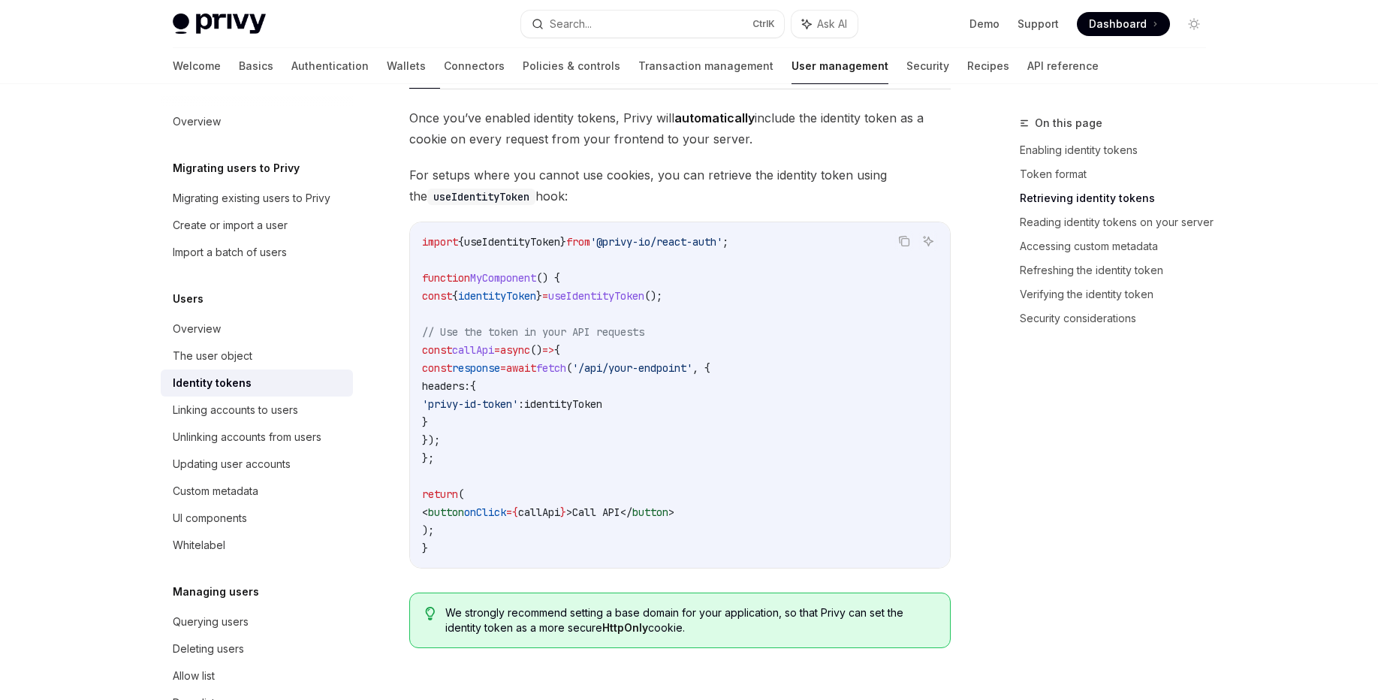
drag, startPoint x: 735, startPoint y: 333, endPoint x: 534, endPoint y: 332, distance: 201.3
click at [534, 332] on code "import { useIdentityToken } from '@privy-io/react-auth' ; function MyComponent …" at bounding box center [680, 395] width 516 height 324
click at [751, 355] on code "import { useIdentityToken } from '@privy-io/react-auth' ; function MyComponent …" at bounding box center [680, 395] width 516 height 324
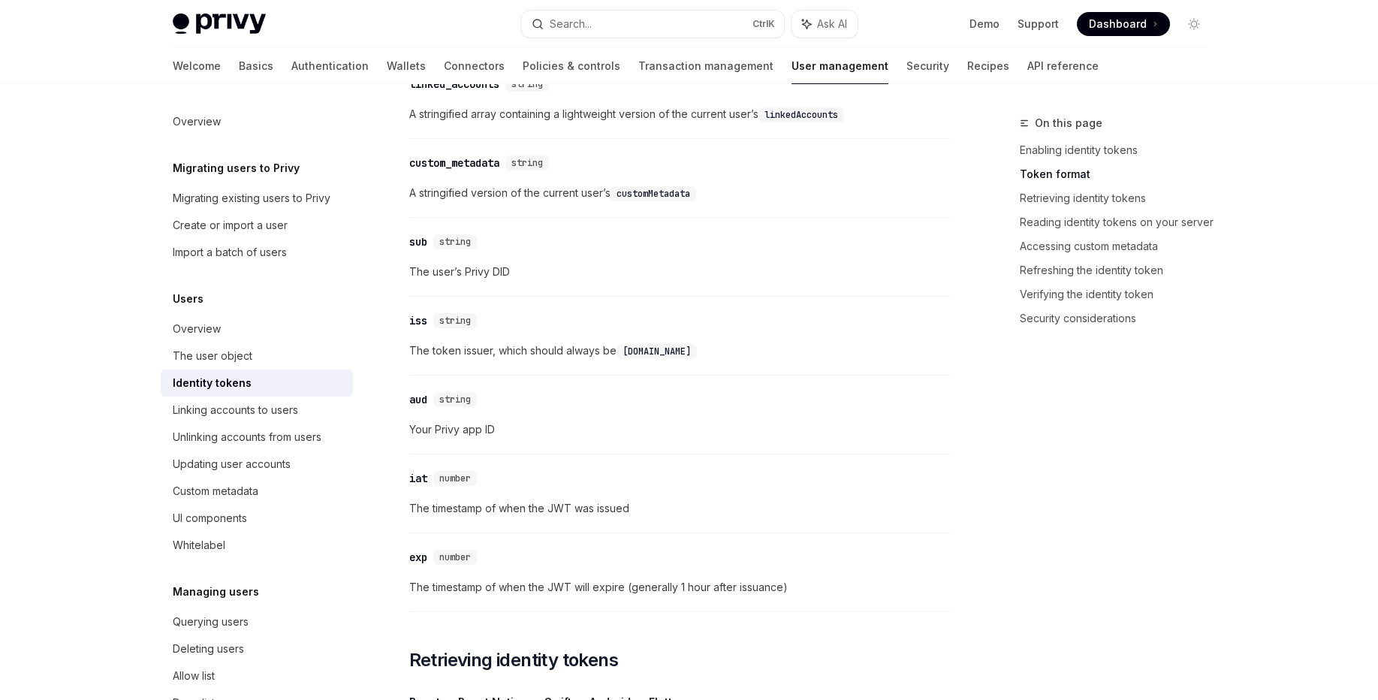
scroll to position [360, 0]
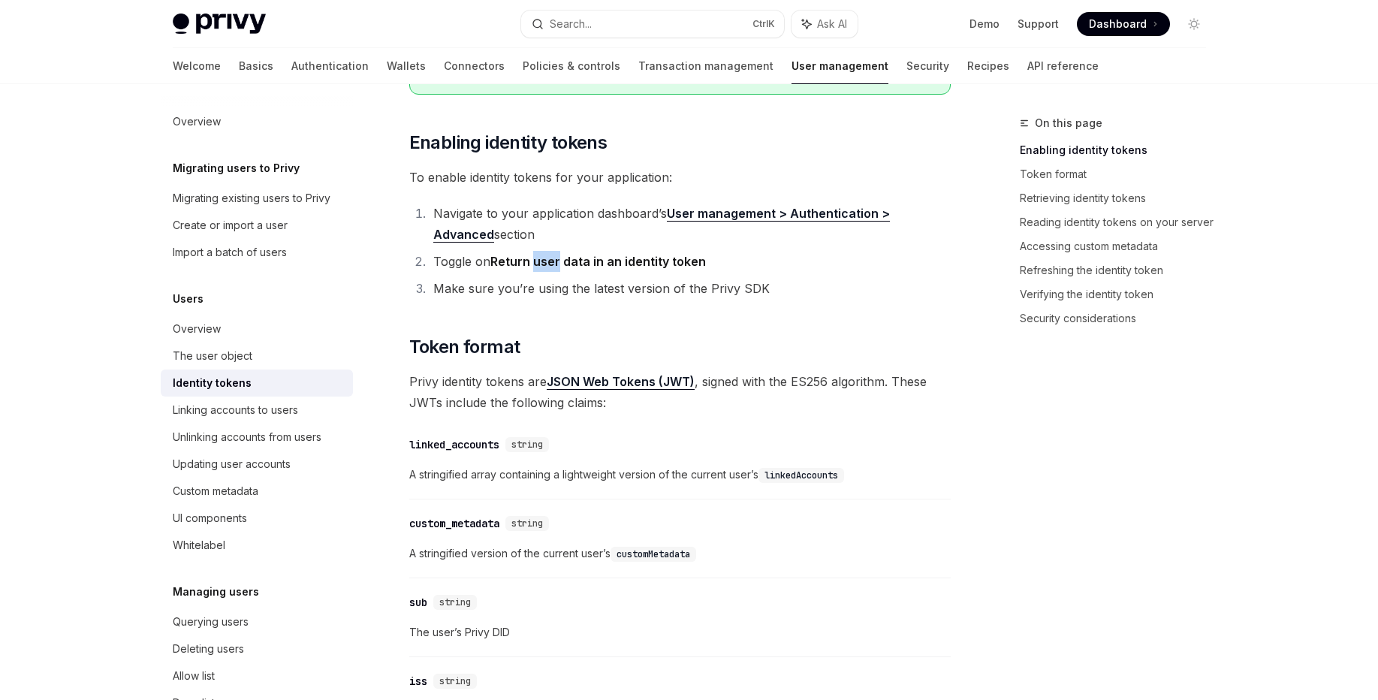
drag, startPoint x: 533, startPoint y: 267, endPoint x: 560, endPoint y: 262, distance: 27.4
click at [560, 262] on strong "Return user data in an identity token" at bounding box center [598, 261] width 216 height 15
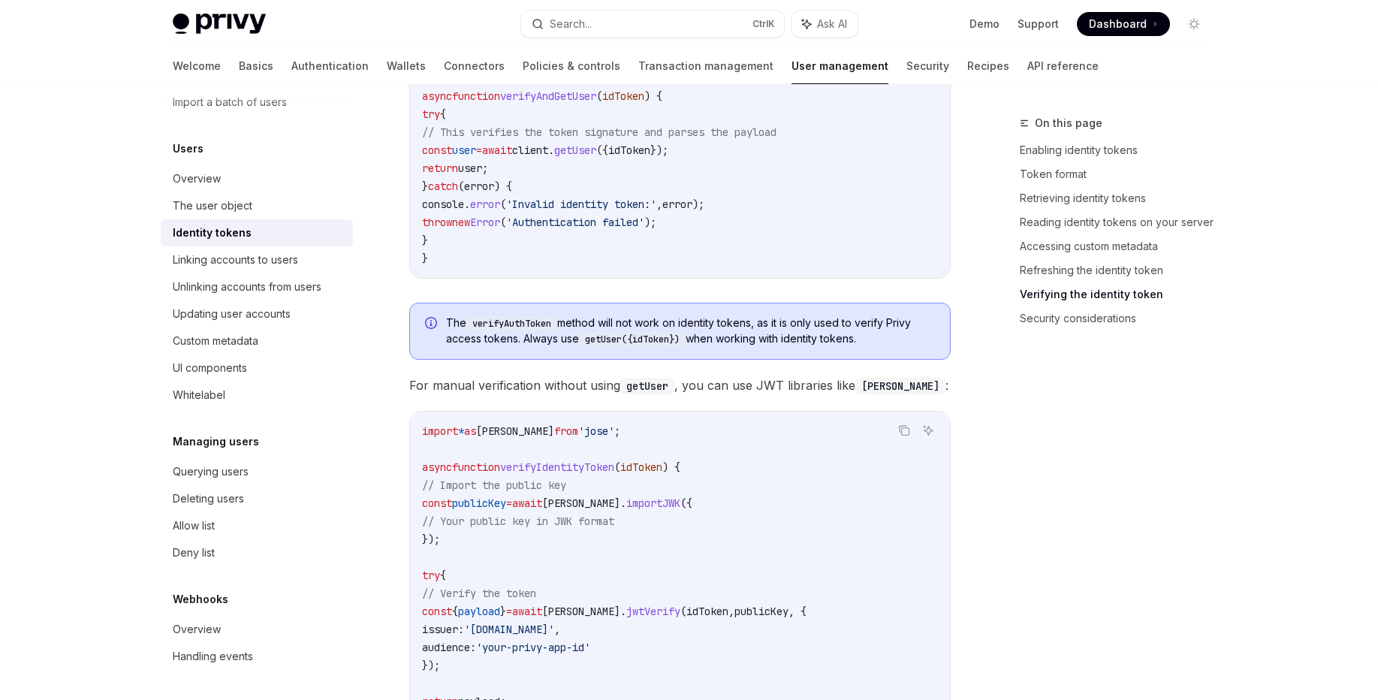
scroll to position [3965, 0]
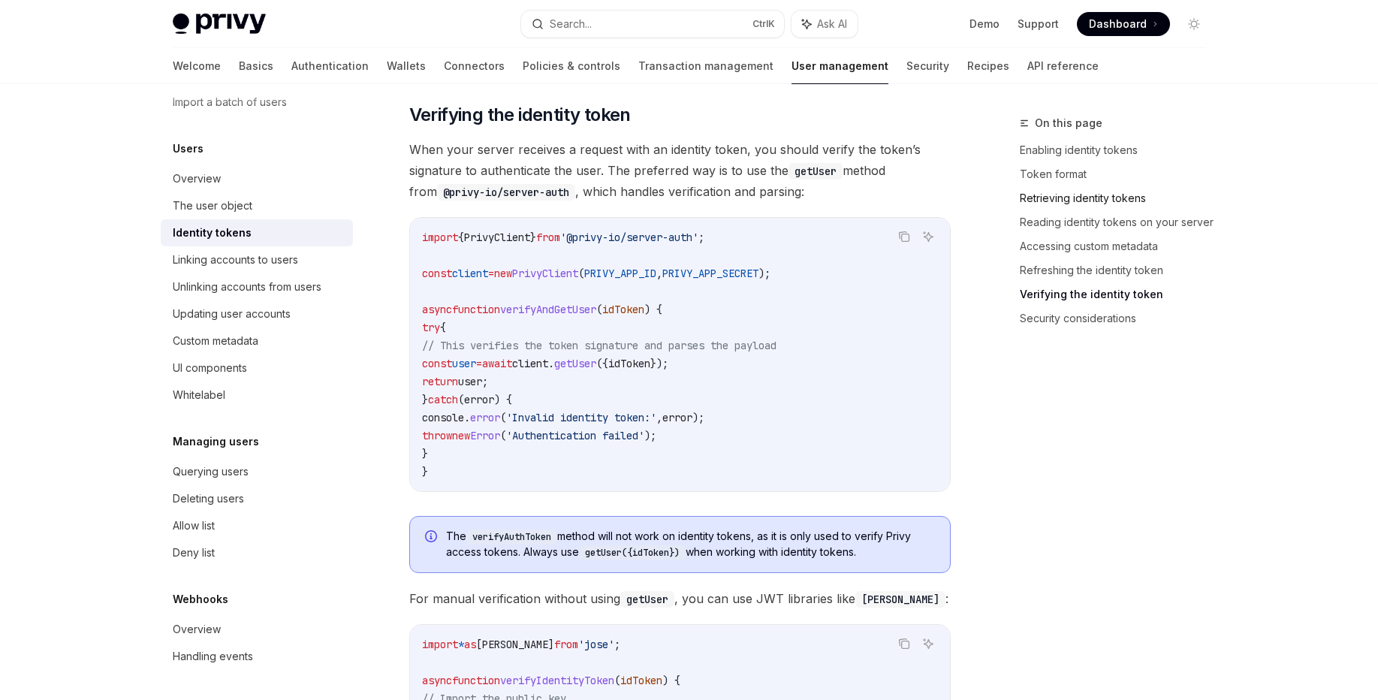
click at [1148, 205] on link "Retrieving identity tokens" at bounding box center [1119, 198] width 198 height 24
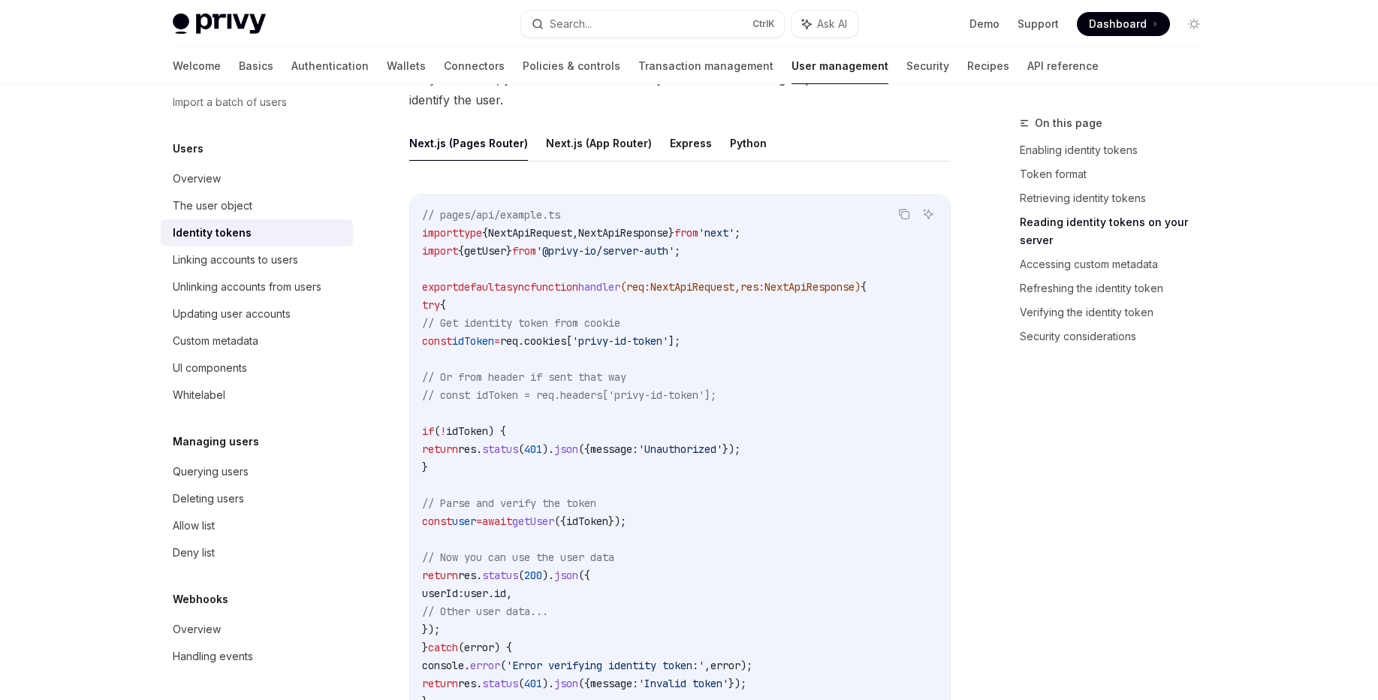
scroll to position [1976, 0]
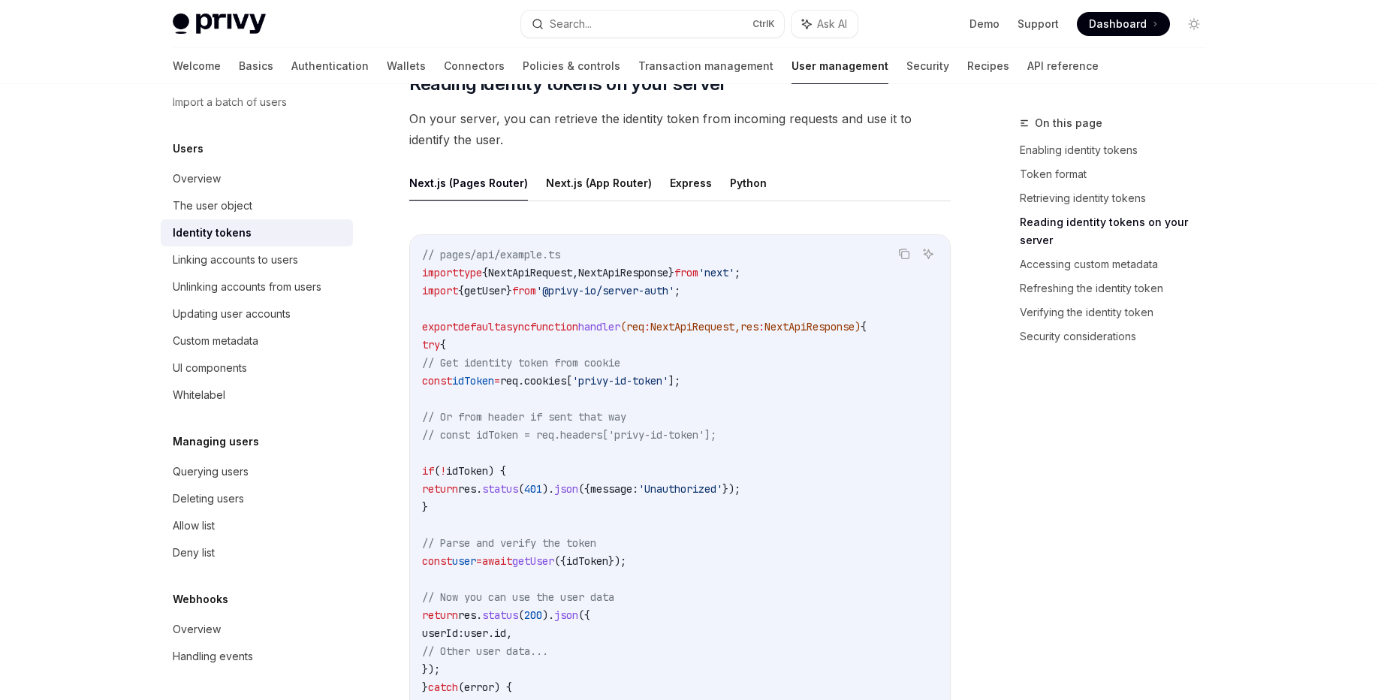
click at [747, 201] on div "Next.js (Pages Router) Next.js (App Router) Express Python Copy Ask AI // pages…" at bounding box center [679, 484] width 541 height 638
click at [740, 187] on button "Python" at bounding box center [748, 182] width 37 height 35
type textarea "*"
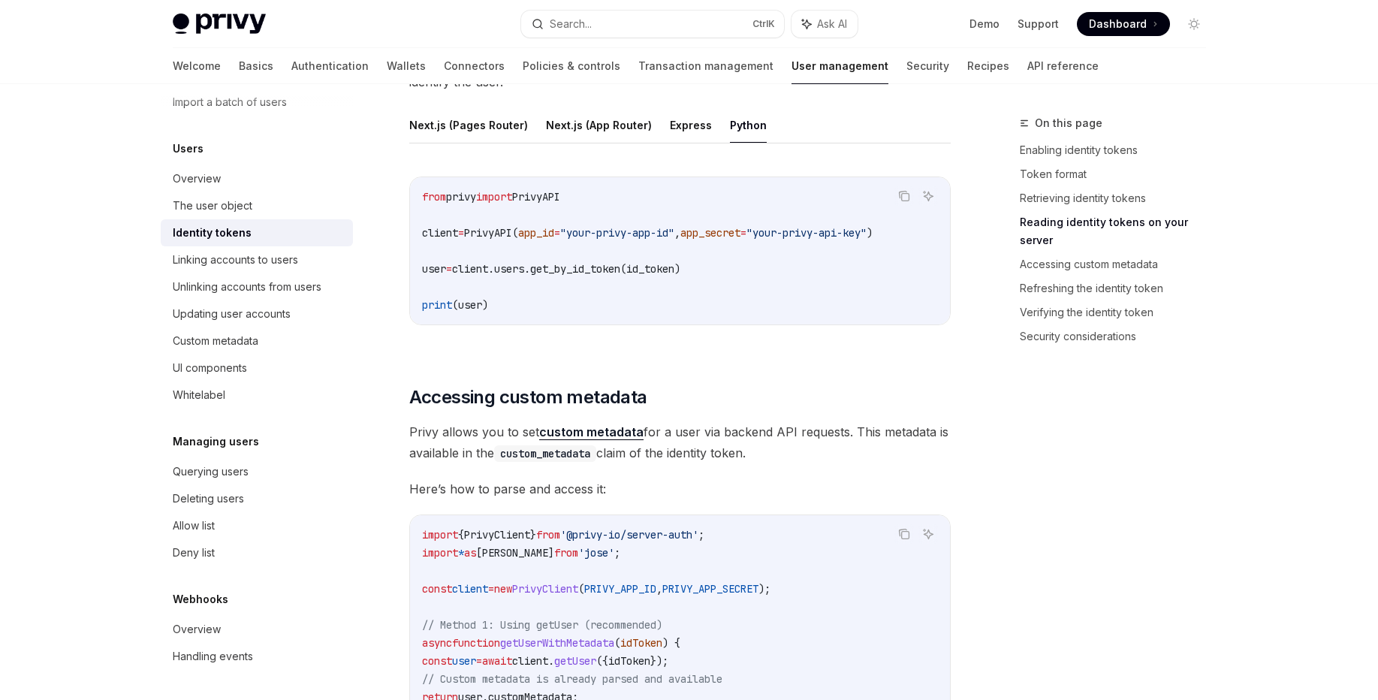
scroll to position [2066, 0]
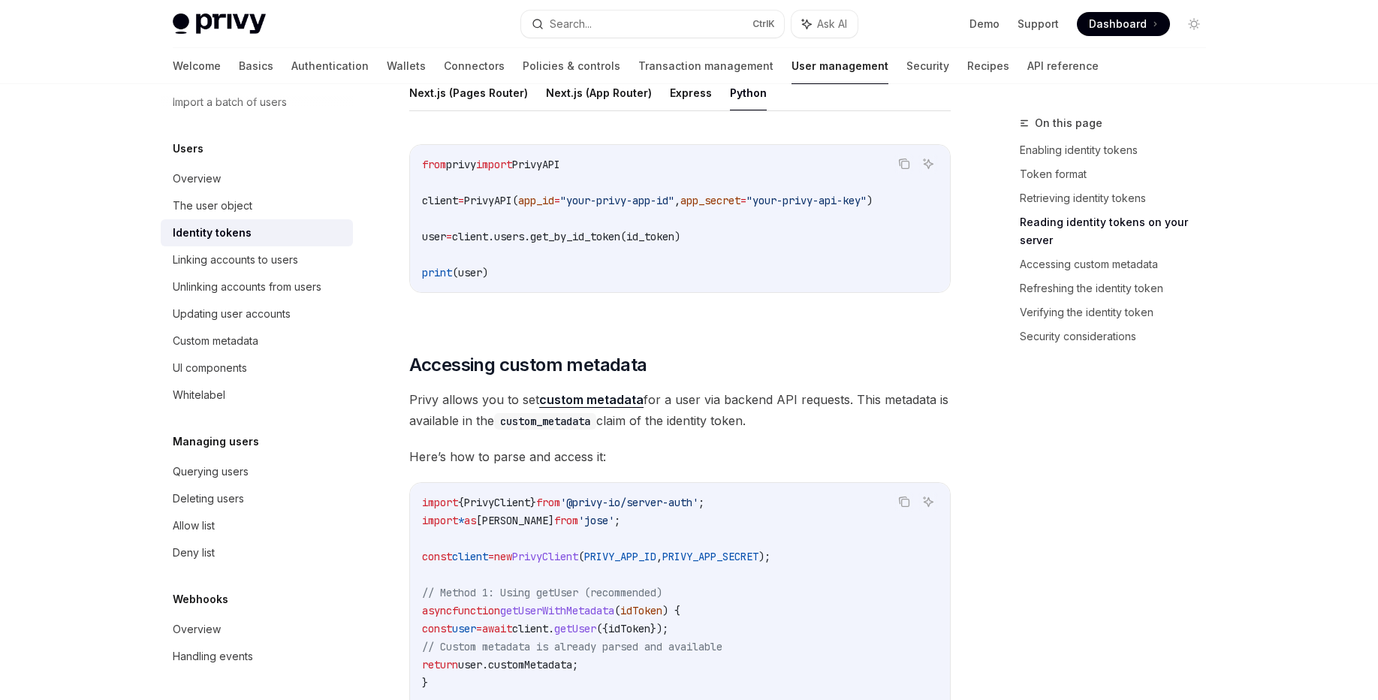
click at [579, 242] on span "client.users.get_by_id_token(id_token)" at bounding box center [566, 237] width 228 height 14
click at [579, 243] on span "client.users.get_by_id_token(id_token)" at bounding box center [566, 237] width 228 height 14
click at [780, 274] on code "from privy import PrivyAPI client = PrivyAPI( app_id = "your-privy-app-id" , ap…" at bounding box center [680, 218] width 516 height 126
click at [496, 232] on span "client.users.get_by_id_token(id_token)" at bounding box center [566, 237] width 228 height 14
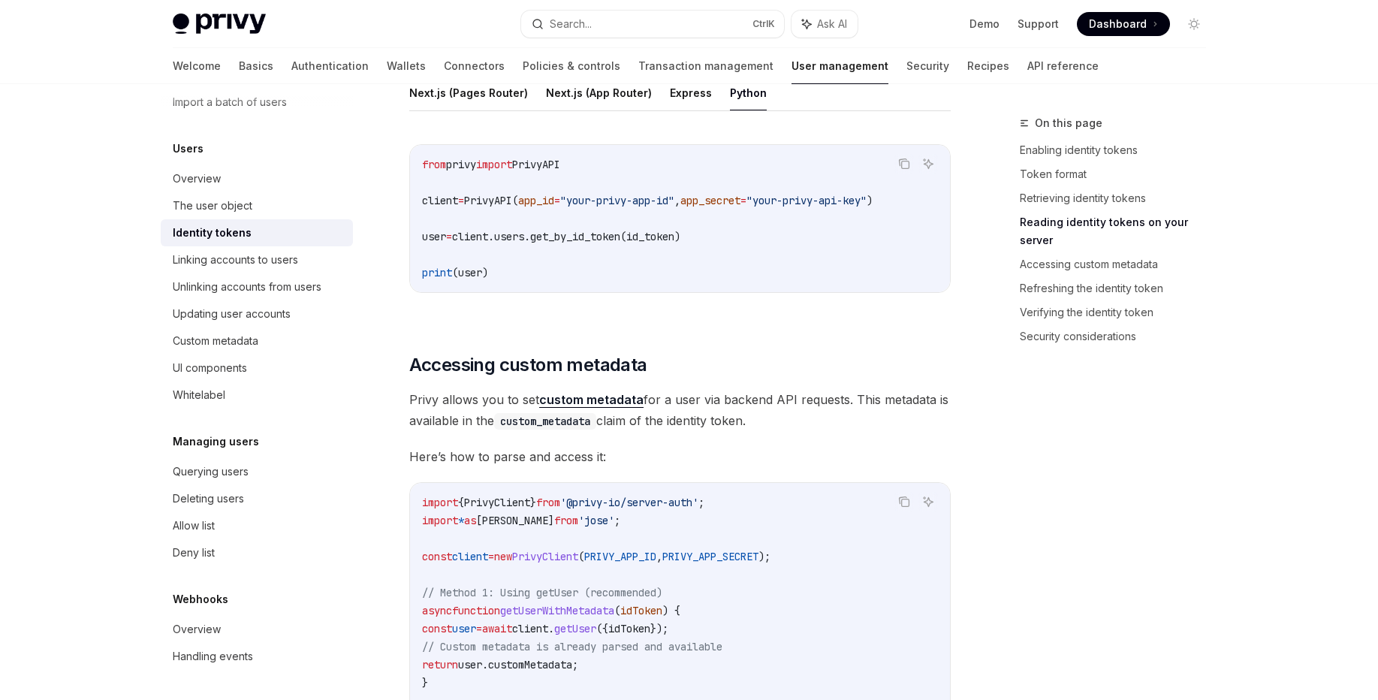
click at [570, 229] on code "from privy import PrivyAPI client = PrivyAPI( app_id = "your-privy-app-id" , ap…" at bounding box center [680, 218] width 516 height 126
click at [513, 240] on span "client.users.get_by_id_token(id_token)" at bounding box center [566, 237] width 228 height 14
click at [589, 231] on span "client.users.get_by_id_token(id_token)" at bounding box center [566, 237] width 228 height 14
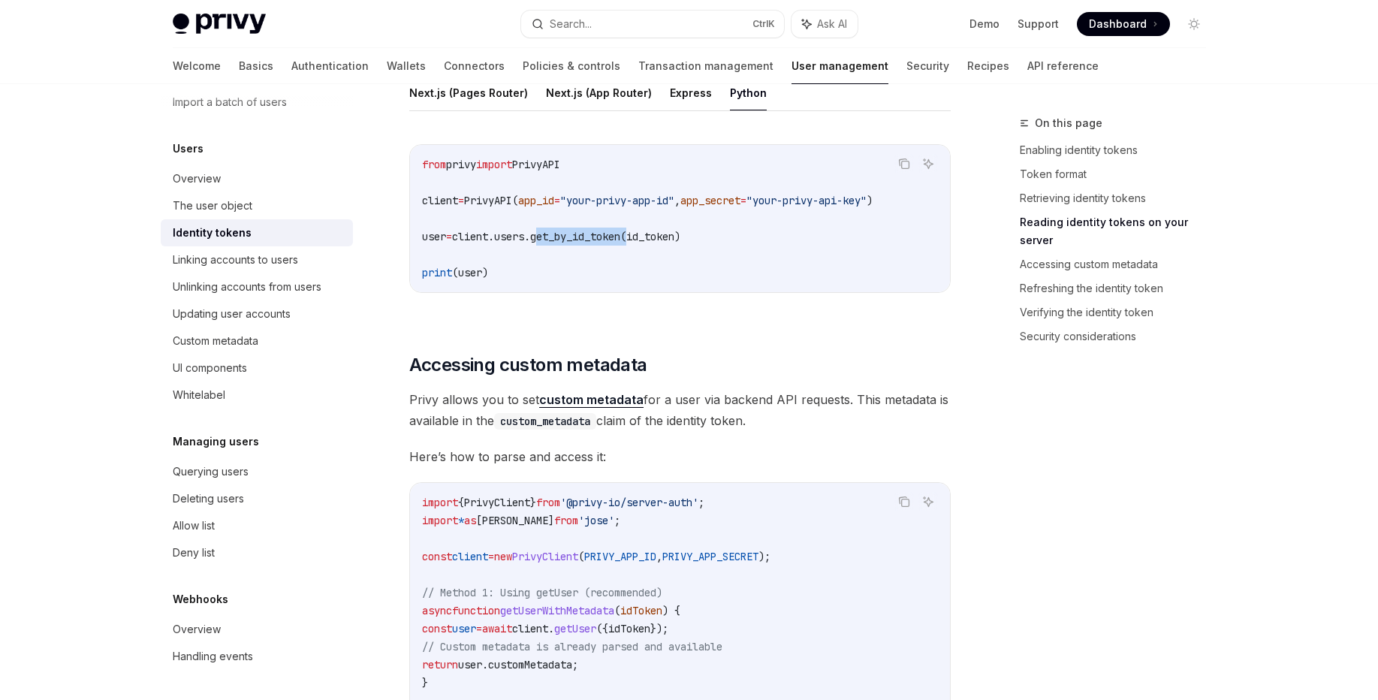
click at [589, 231] on span "client.users.get_by_id_token(id_token)" at bounding box center [566, 237] width 228 height 14
click at [513, 201] on span "PrivyAPI(" at bounding box center [491, 201] width 54 height 14
click at [596, 237] on span "client.users.get_by_id_token(id_token)" at bounding box center [566, 237] width 228 height 14
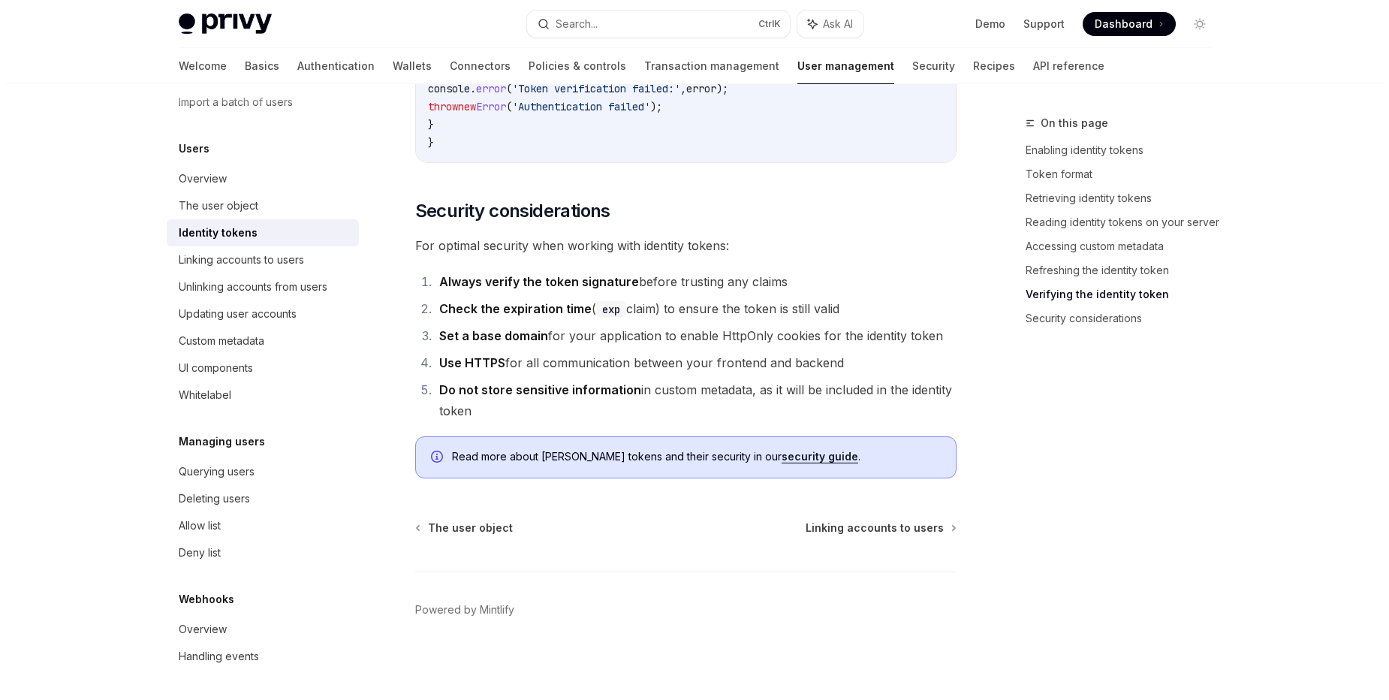
scroll to position [4432, 0]
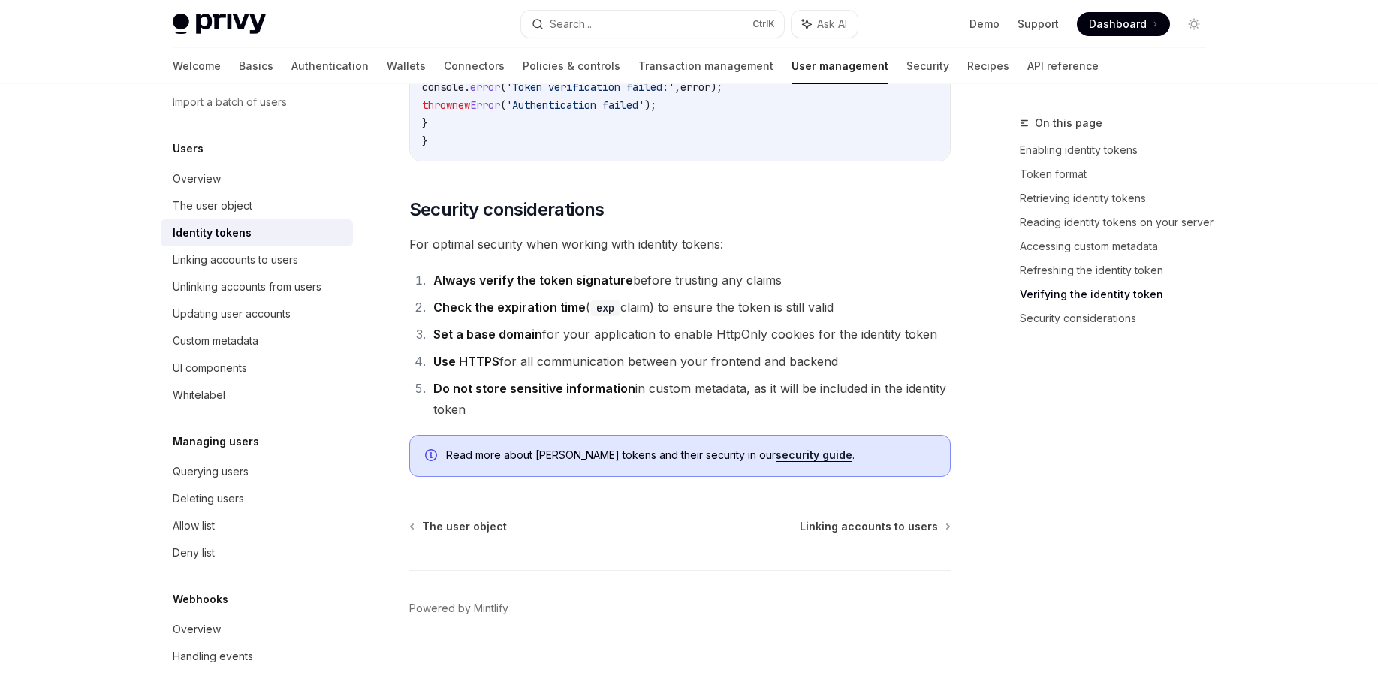
click at [1045, 372] on div "On this page Enabling identity tokens Token format Retrieving identity tokens R…" at bounding box center [1104, 407] width 228 height 586
click at [620, 36] on button "Search... Ctrl K" at bounding box center [652, 24] width 263 height 27
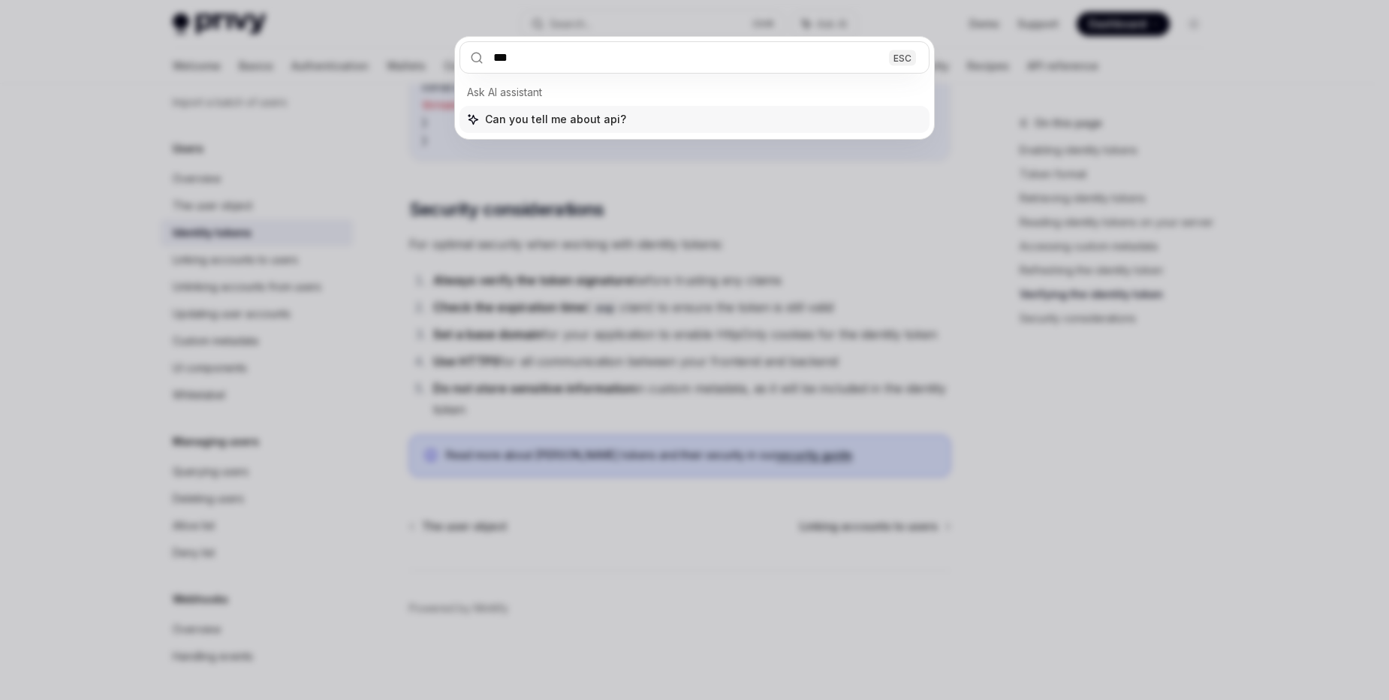
type input "***"
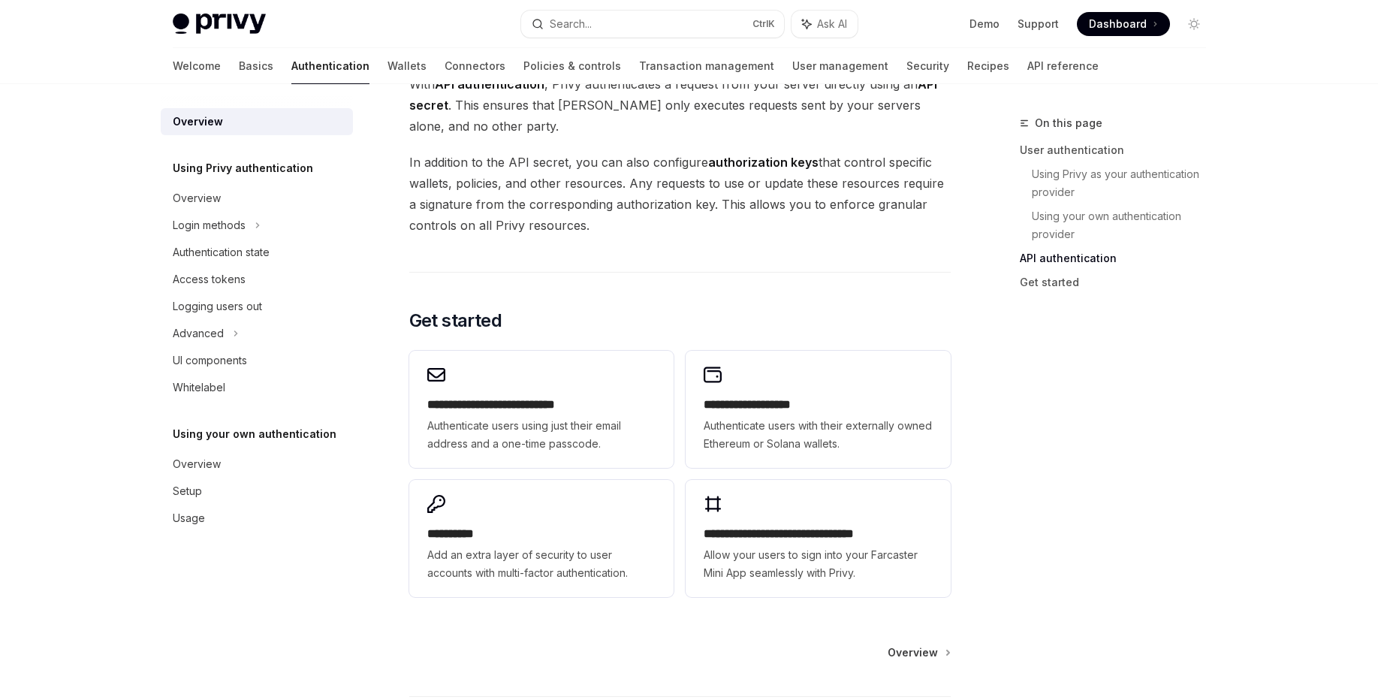
scroll to position [1163, 0]
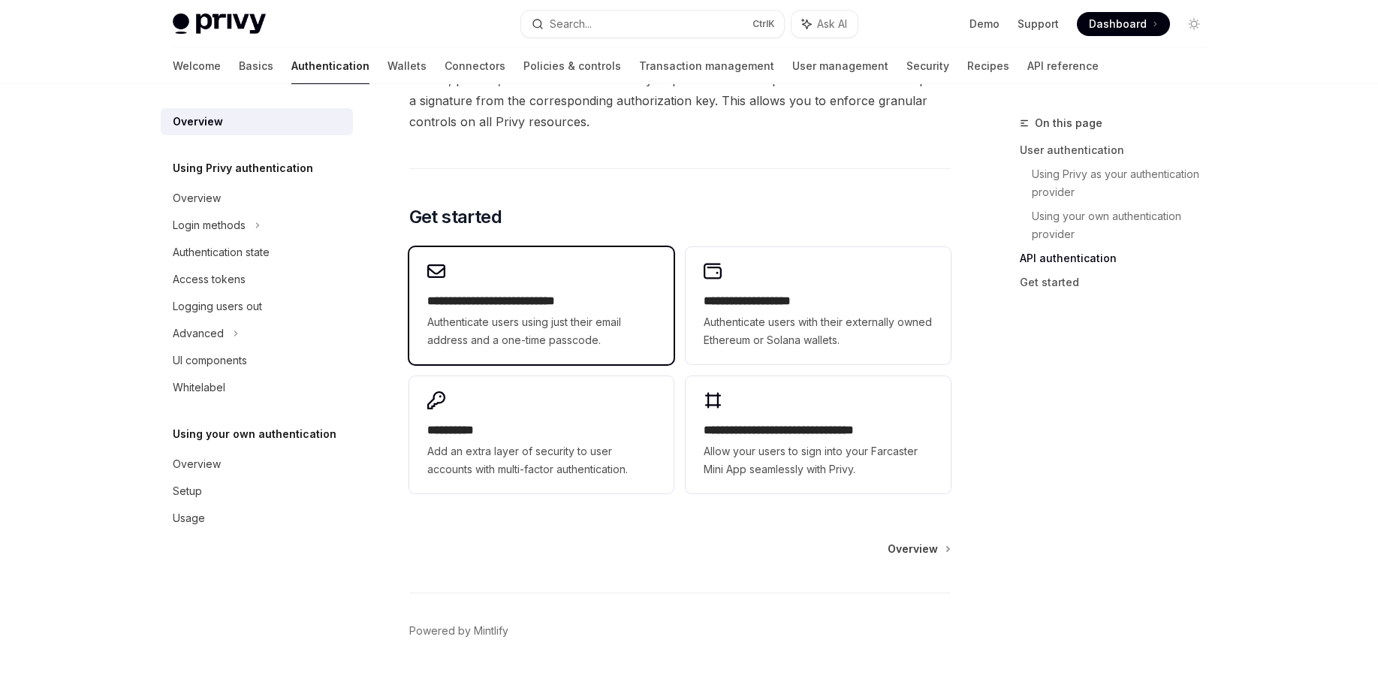
click at [571, 342] on span "Authenticate users using just their email address and a one-time passcode." at bounding box center [541, 331] width 228 height 36
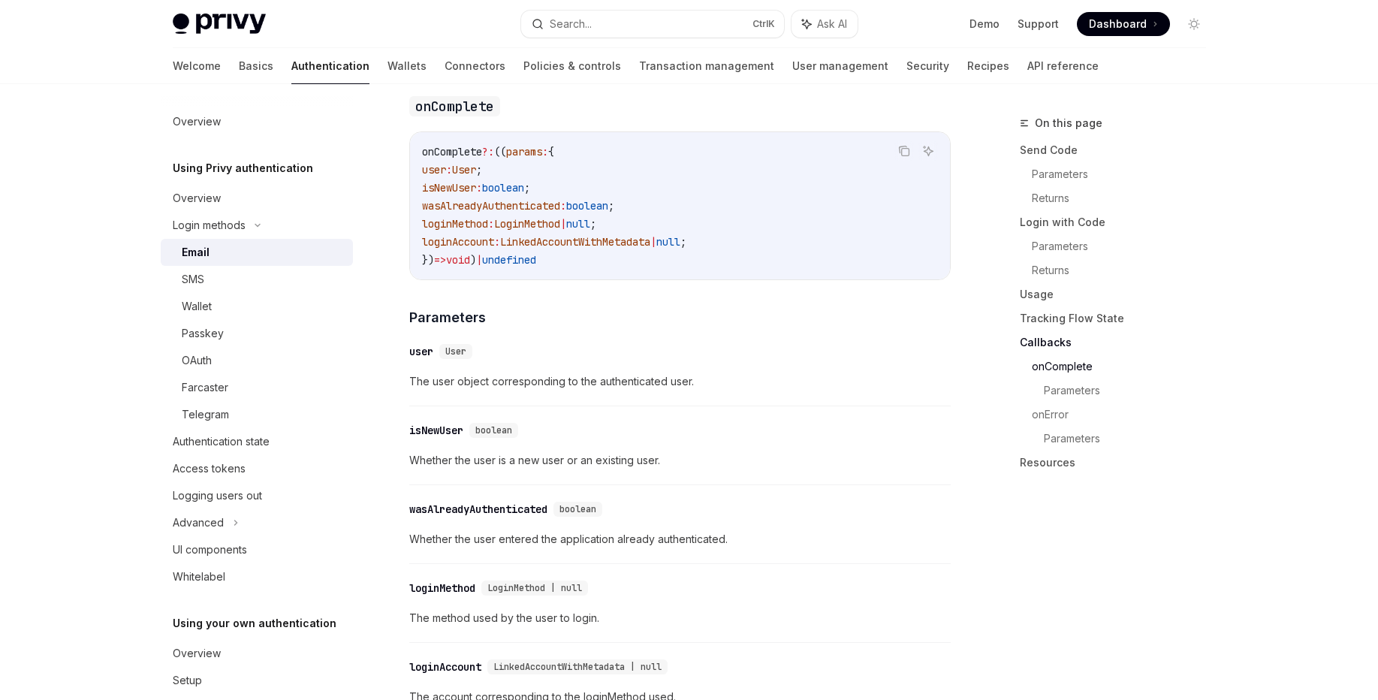
scroll to position [2704, 0]
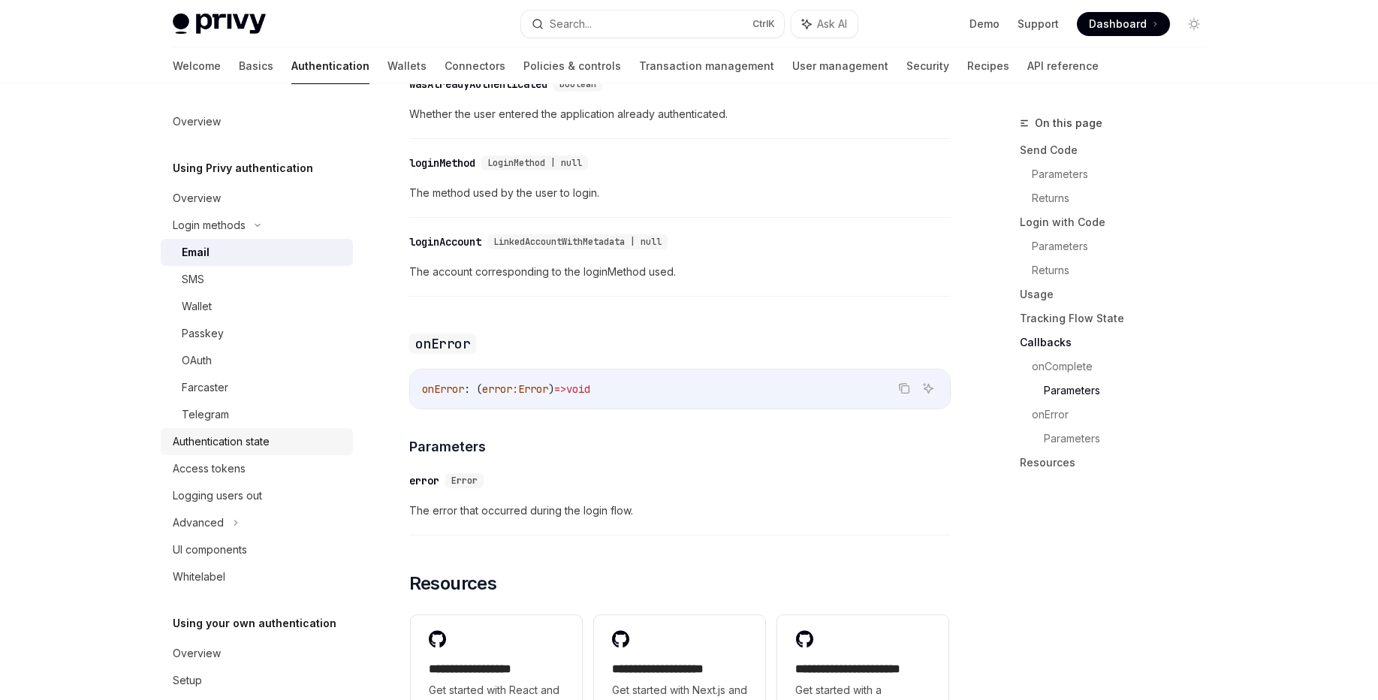
click at [284, 444] on div "Authentication state" at bounding box center [258, 442] width 171 height 18
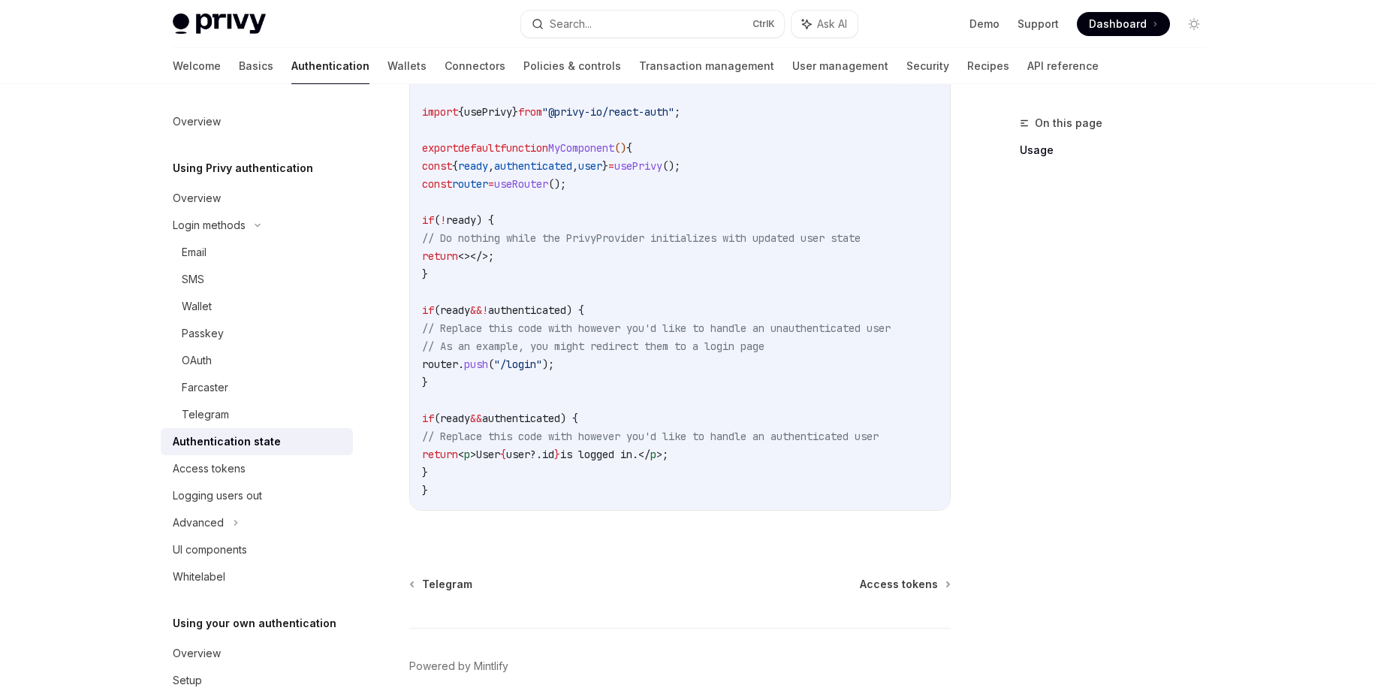
scroll to position [580, 0]
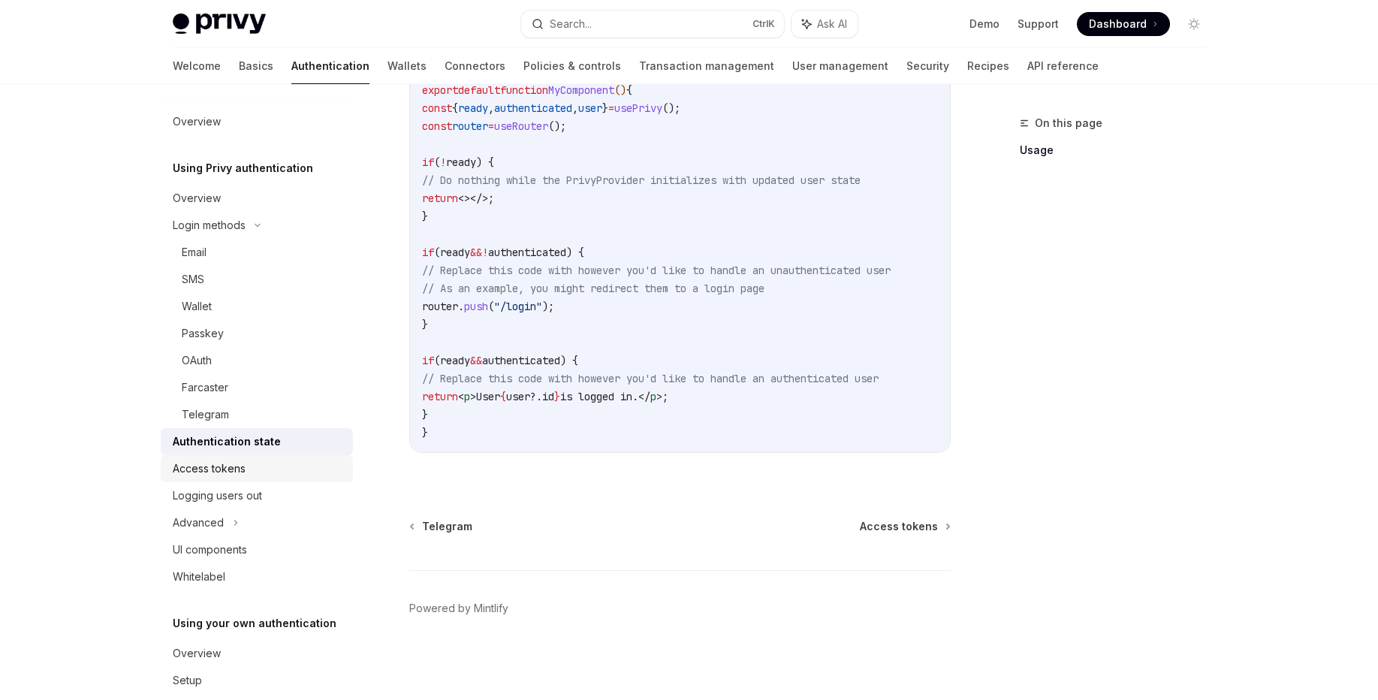
click at [249, 468] on div "Access tokens" at bounding box center [258, 469] width 171 height 18
type textarea "*"
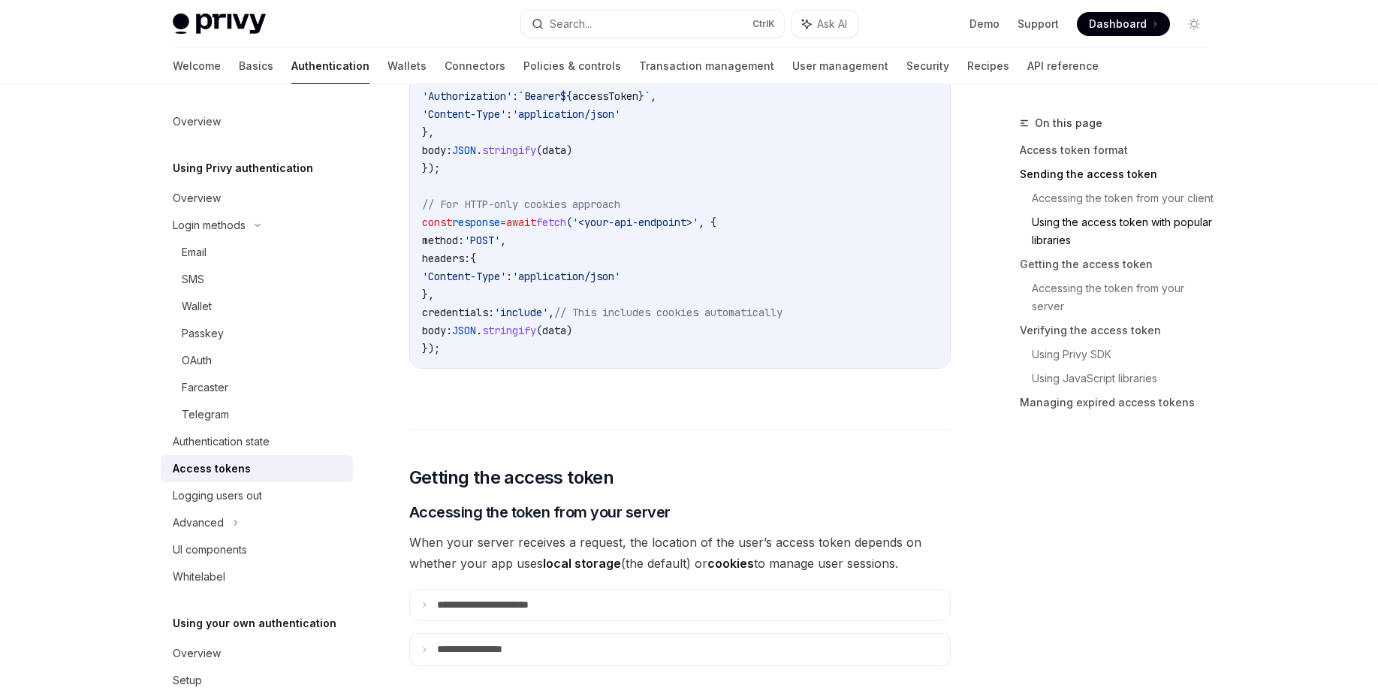
scroll to position [1802, 0]
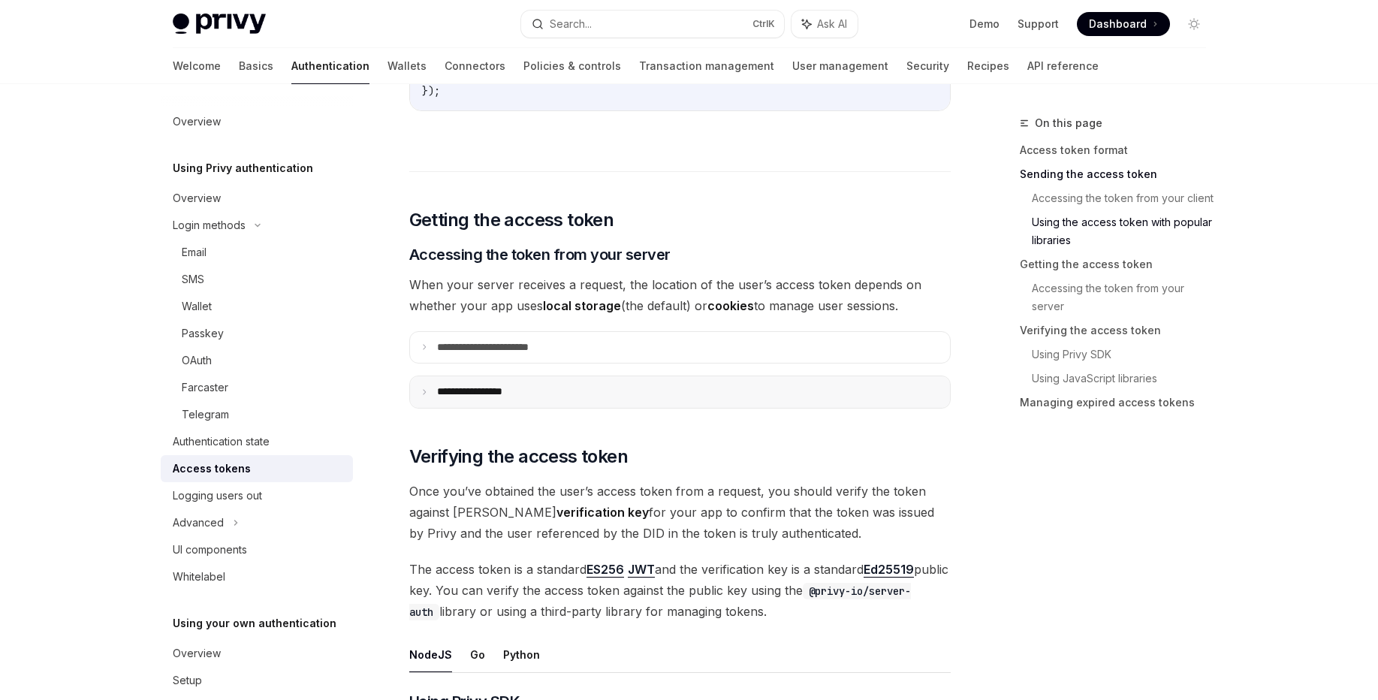
click at [698, 386] on summary "**********" at bounding box center [680, 392] width 540 height 32
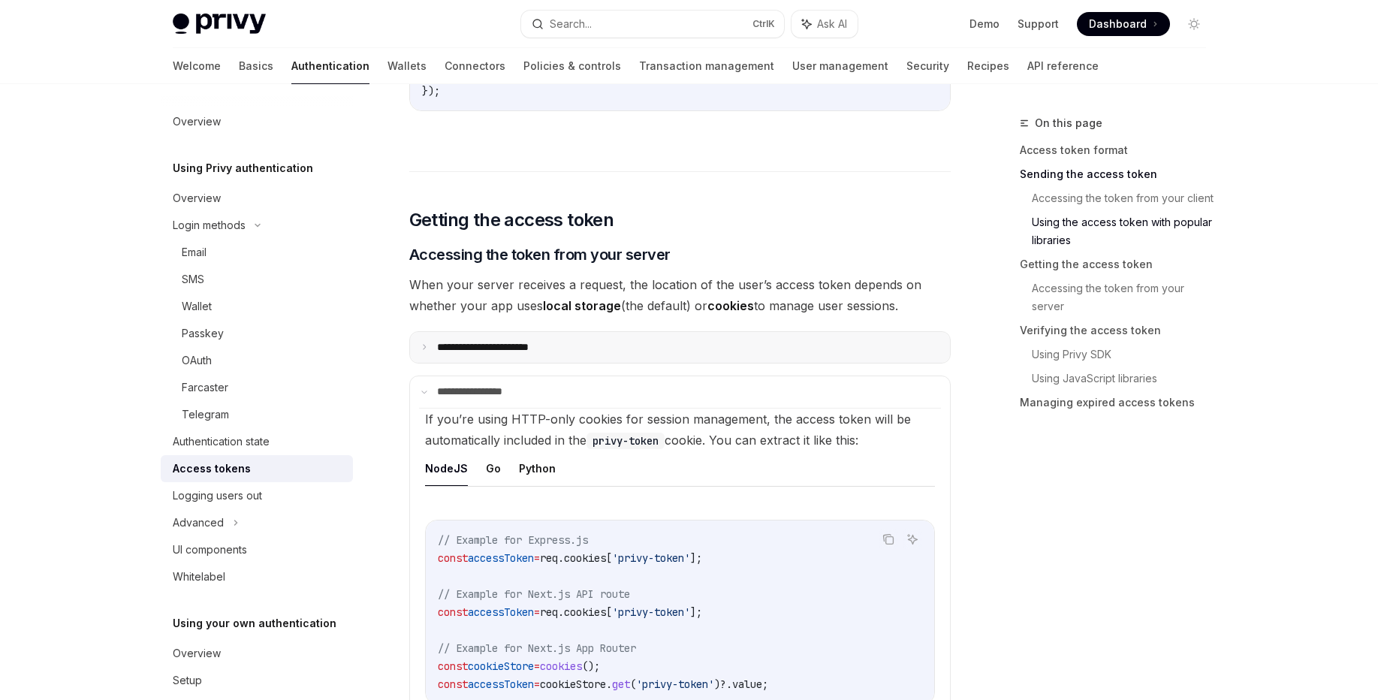
click at [733, 357] on summary "**********" at bounding box center [680, 348] width 540 height 32
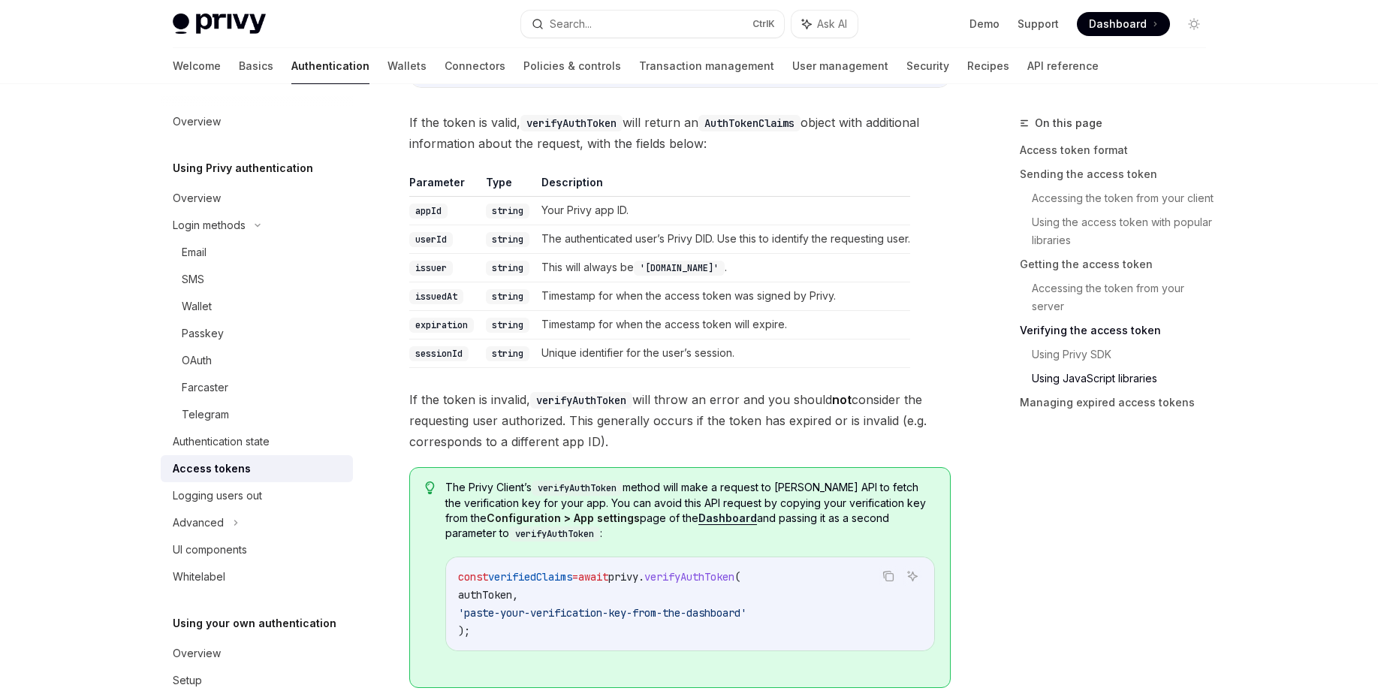
scroll to position [3244, 0]
click at [606, 333] on td "Timestamp for when the access token will expire." at bounding box center [722, 326] width 375 height 29
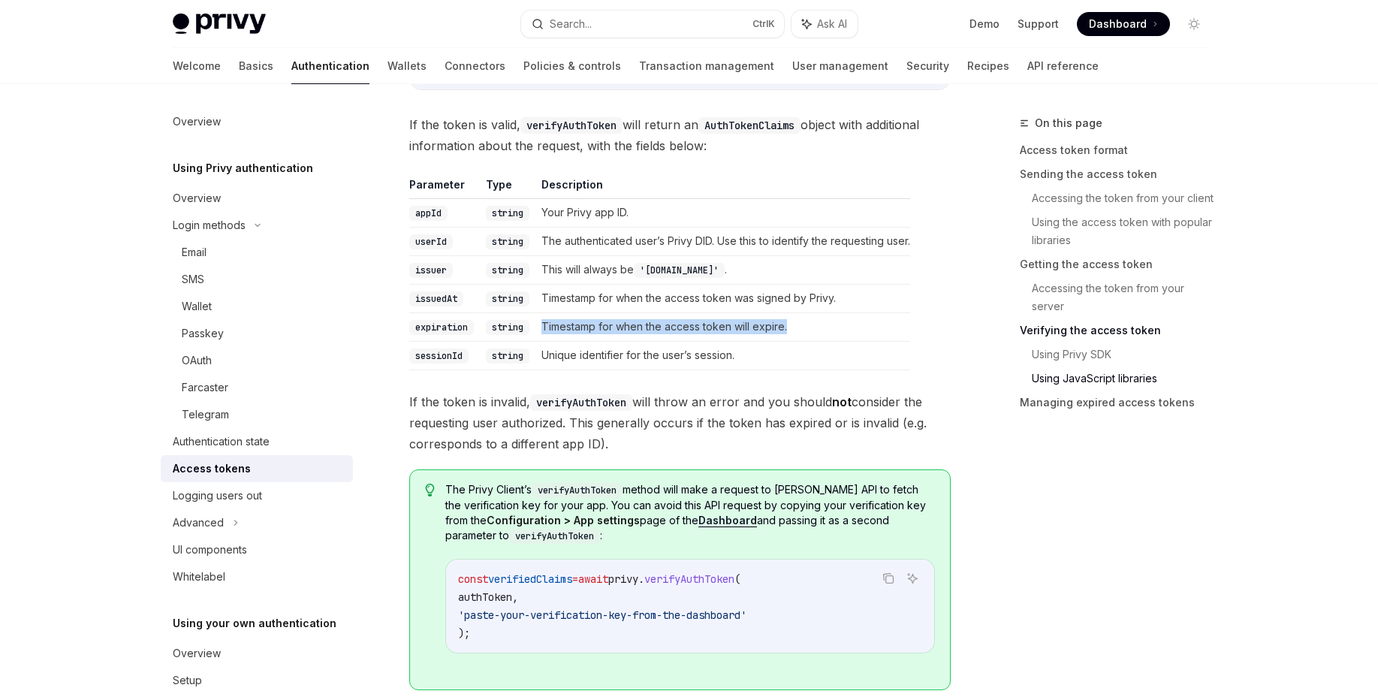
click at [606, 333] on td "Timestamp for when the access token will expire." at bounding box center [722, 326] width 375 height 29
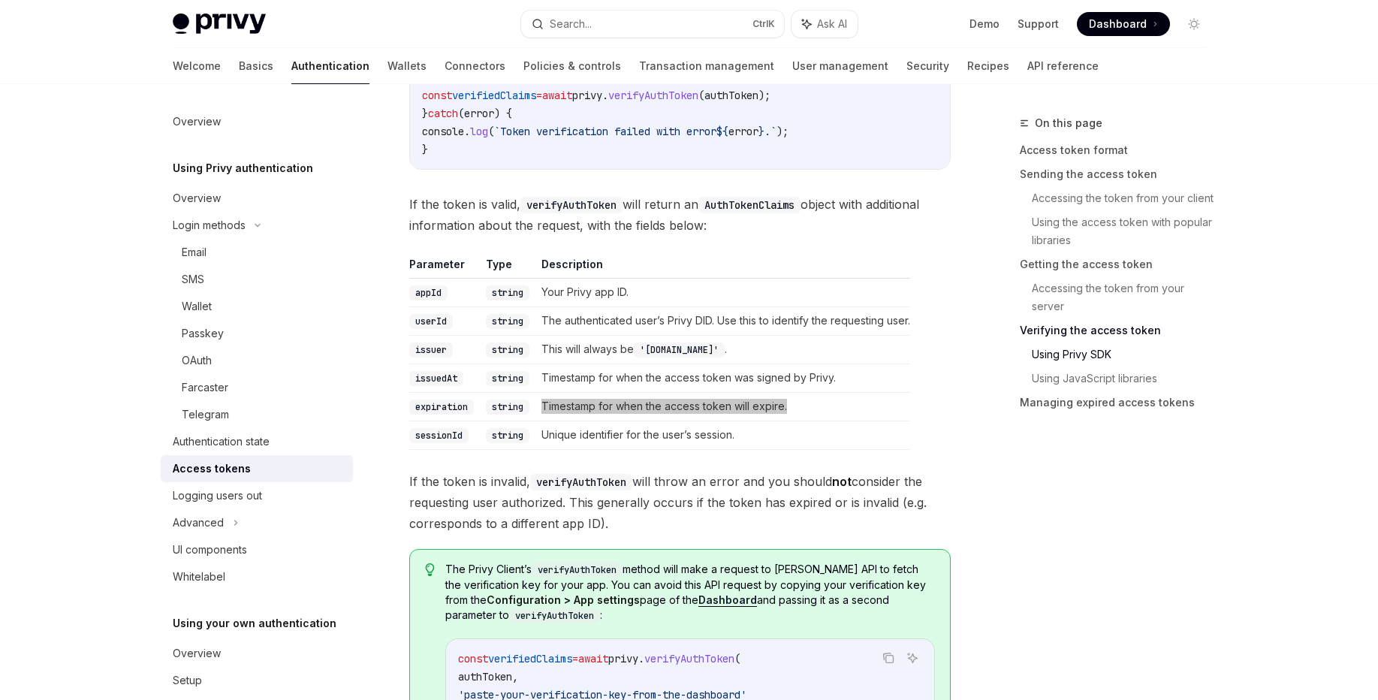
scroll to position [2974, 0]
